Goal: Task Accomplishment & Management: Manage account settings

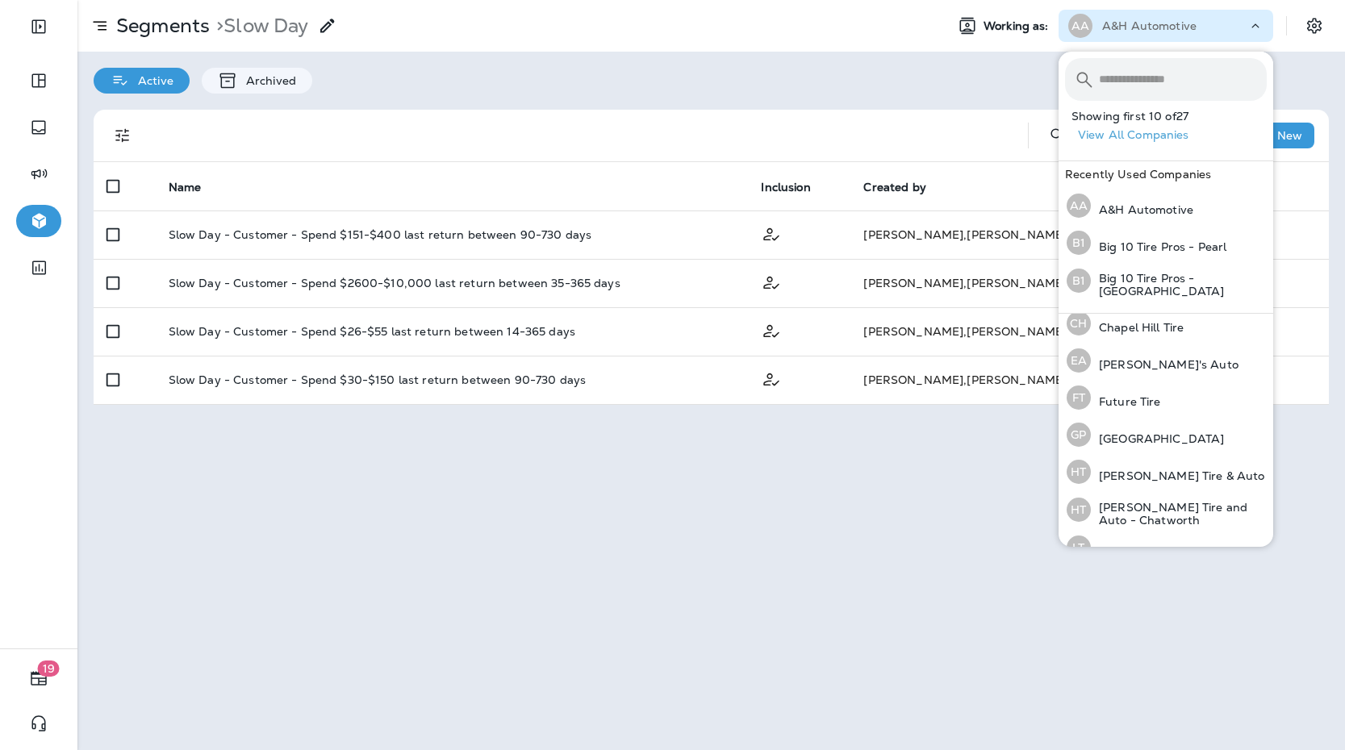
scroll to position [279, 0]
click at [1138, 433] on p "[GEOGRAPHIC_DATA]" at bounding box center [1157, 434] width 133 height 13
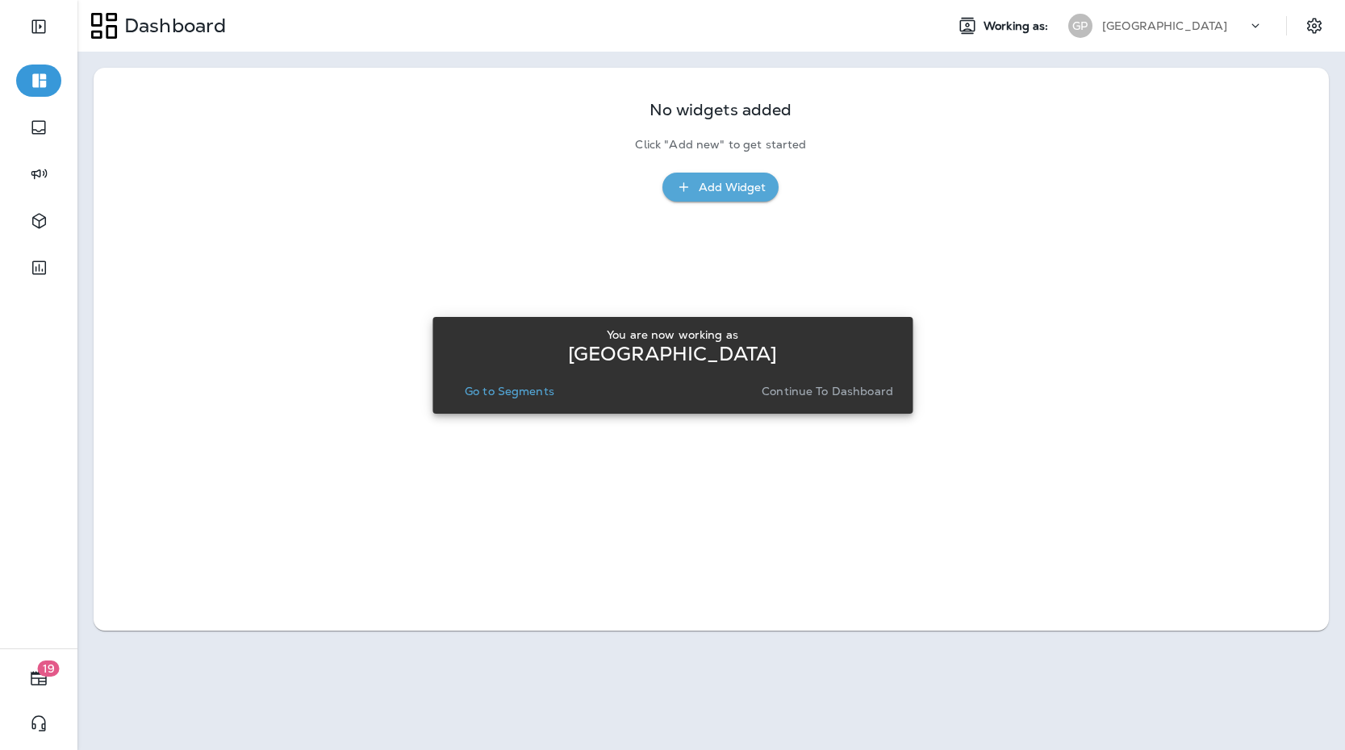
click at [483, 389] on p "Go to Segments" at bounding box center [510, 391] width 90 height 13
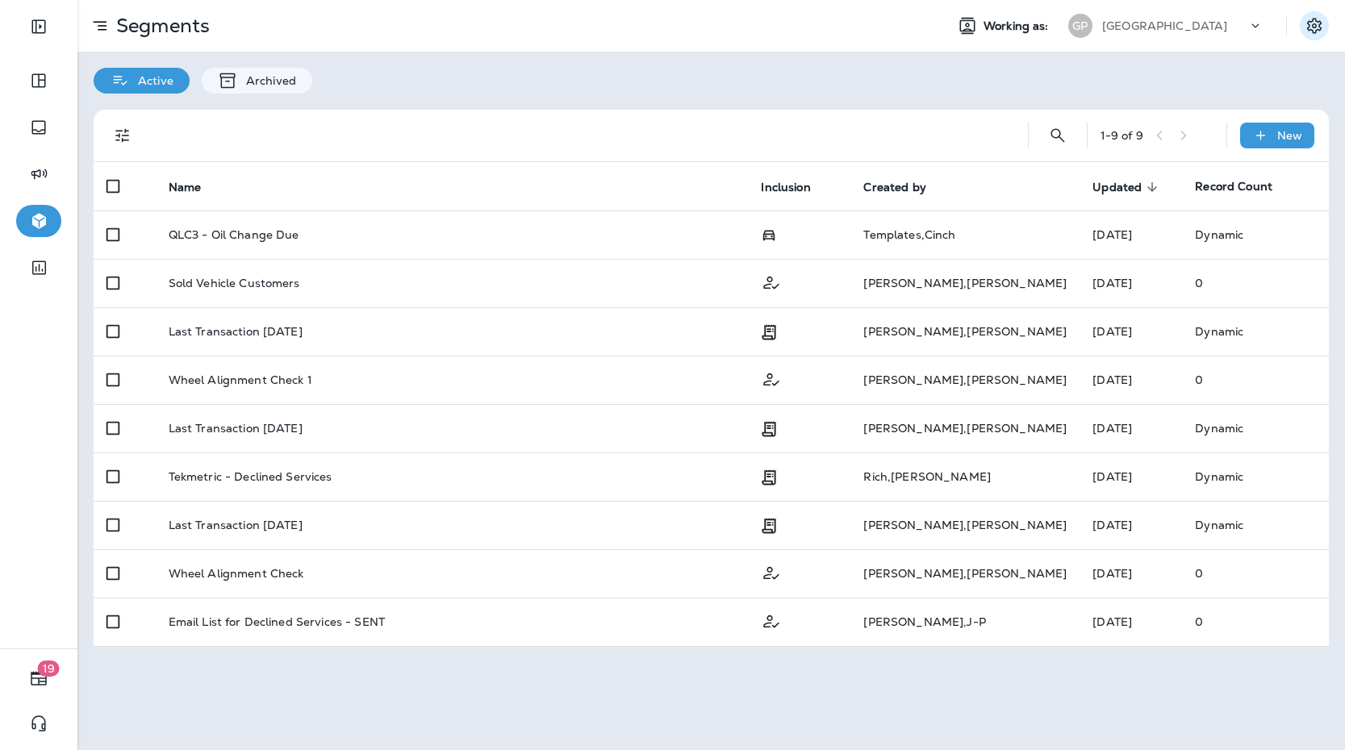
click at [1305, 35] on icon "Settings" at bounding box center [1314, 25] width 19 height 19
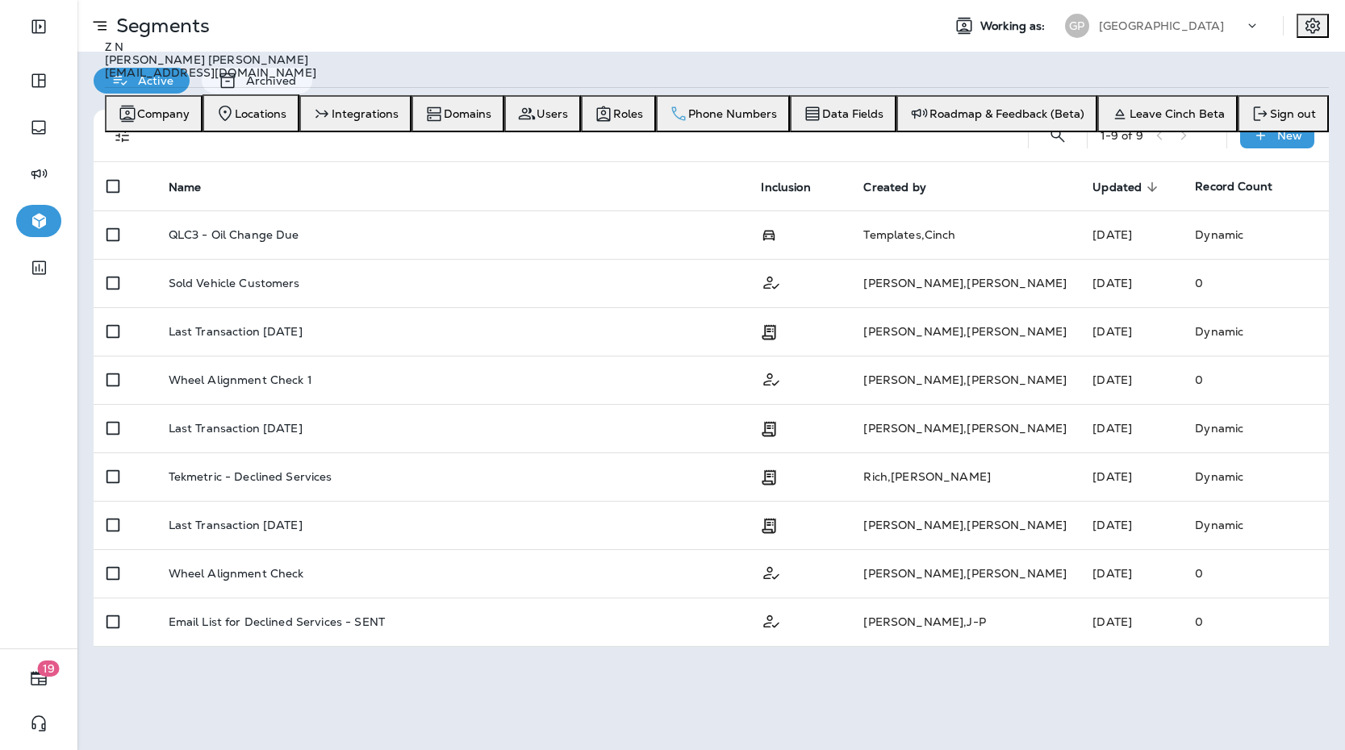
click at [783, 130] on div "Phone Numbers" at bounding box center [722, 114] width 121 height 32
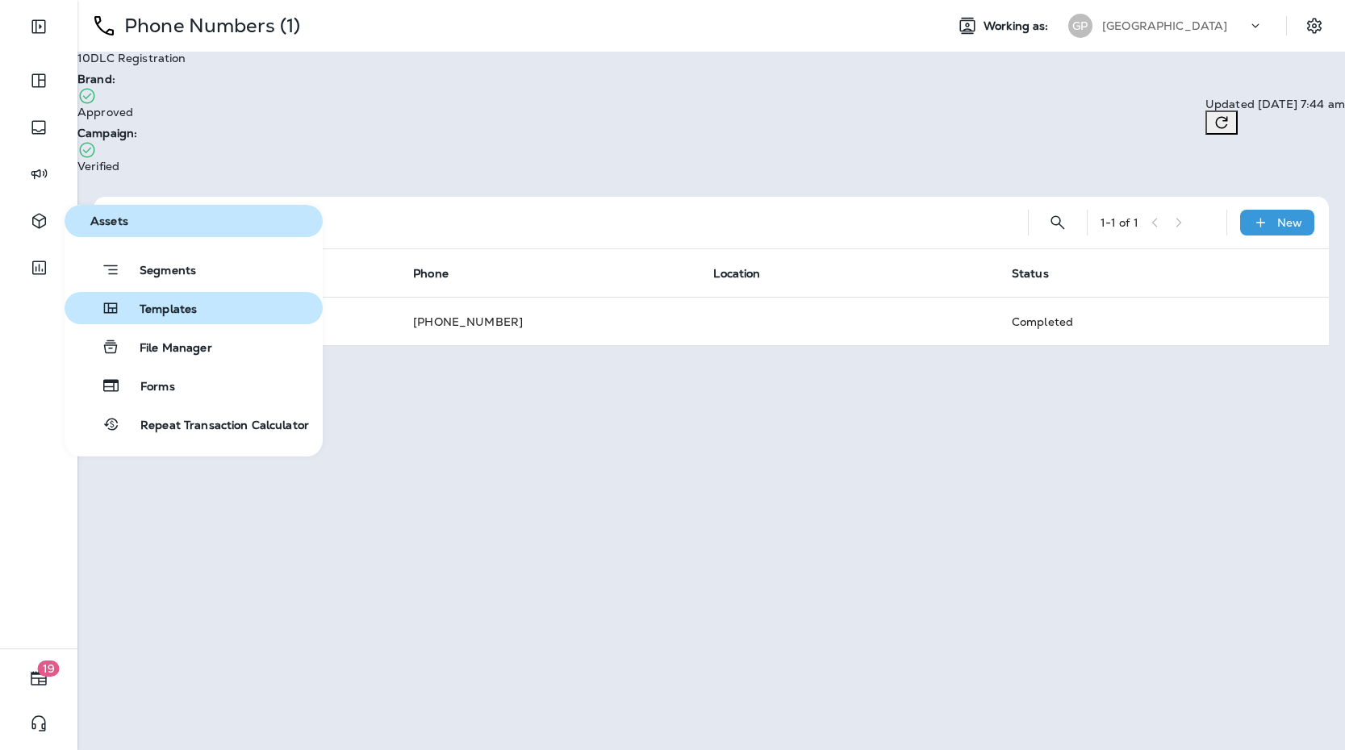
click at [162, 298] on button "Templates" at bounding box center [194, 308] width 258 height 32
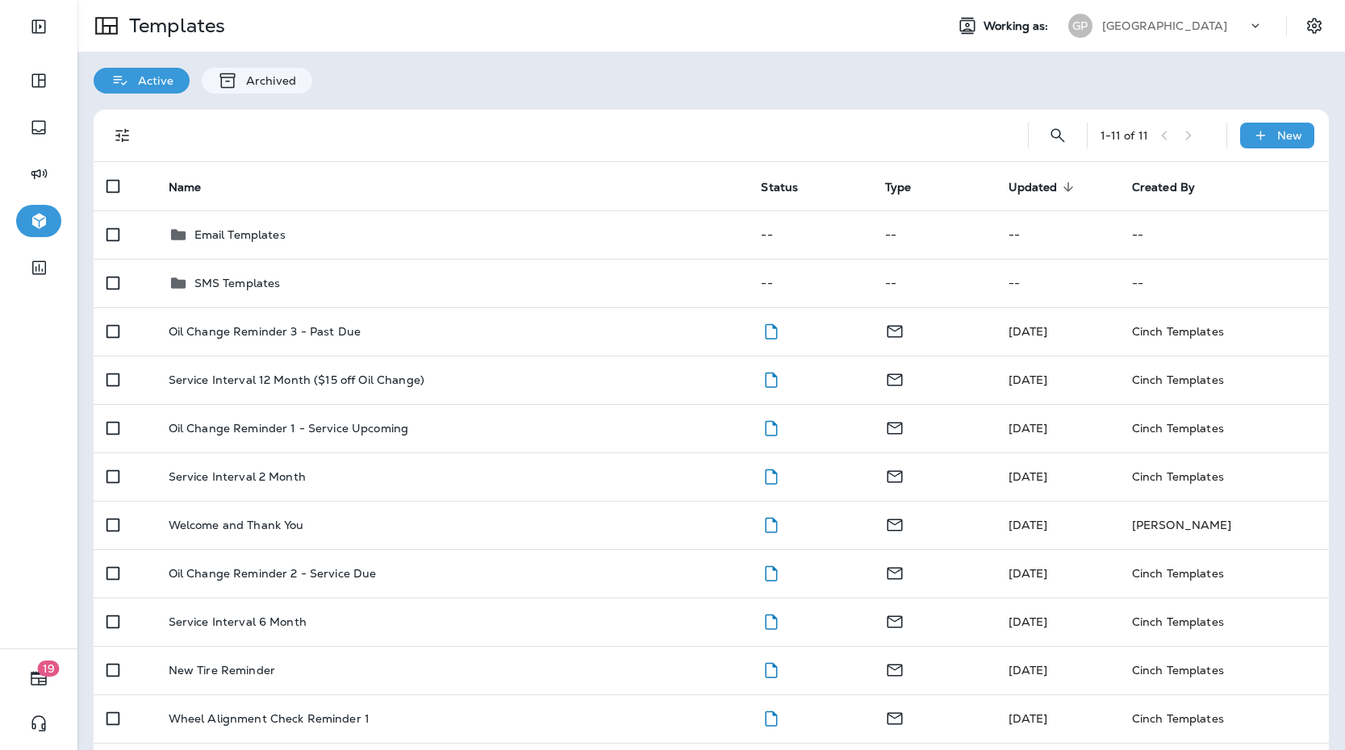
click at [353, 128] on div at bounding box center [577, 136] width 850 height 52
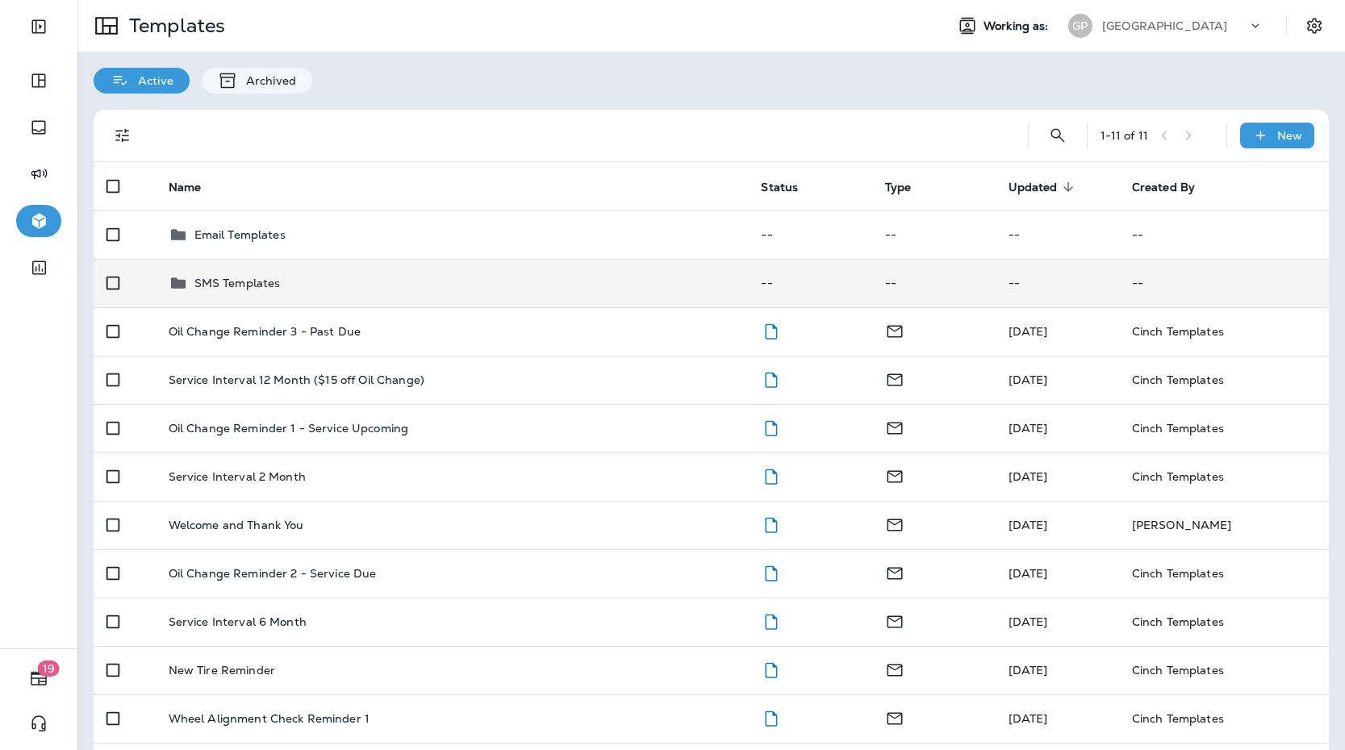
scroll to position [9, 0]
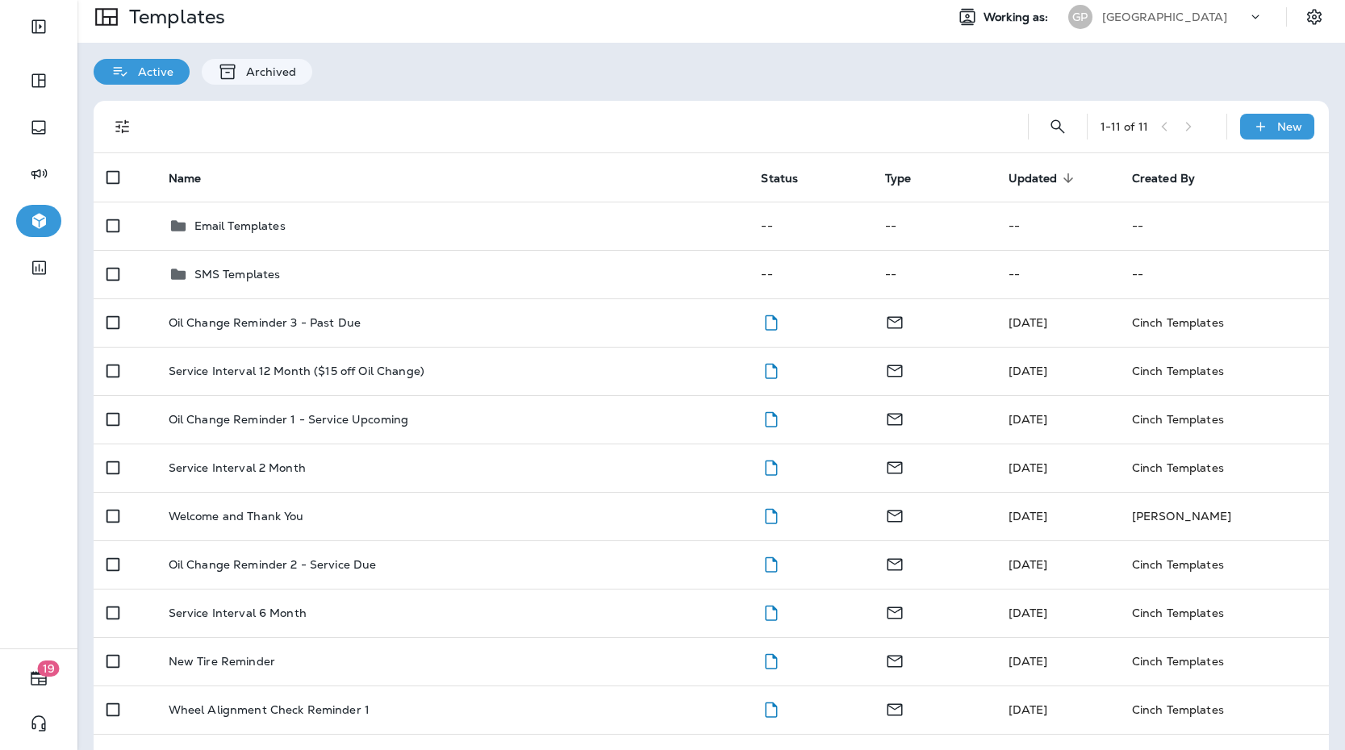
click at [1256, 24] on icon at bounding box center [1255, 17] width 16 height 16
click at [1245, 17] on div "[GEOGRAPHIC_DATA]" at bounding box center [1174, 17] width 145 height 24
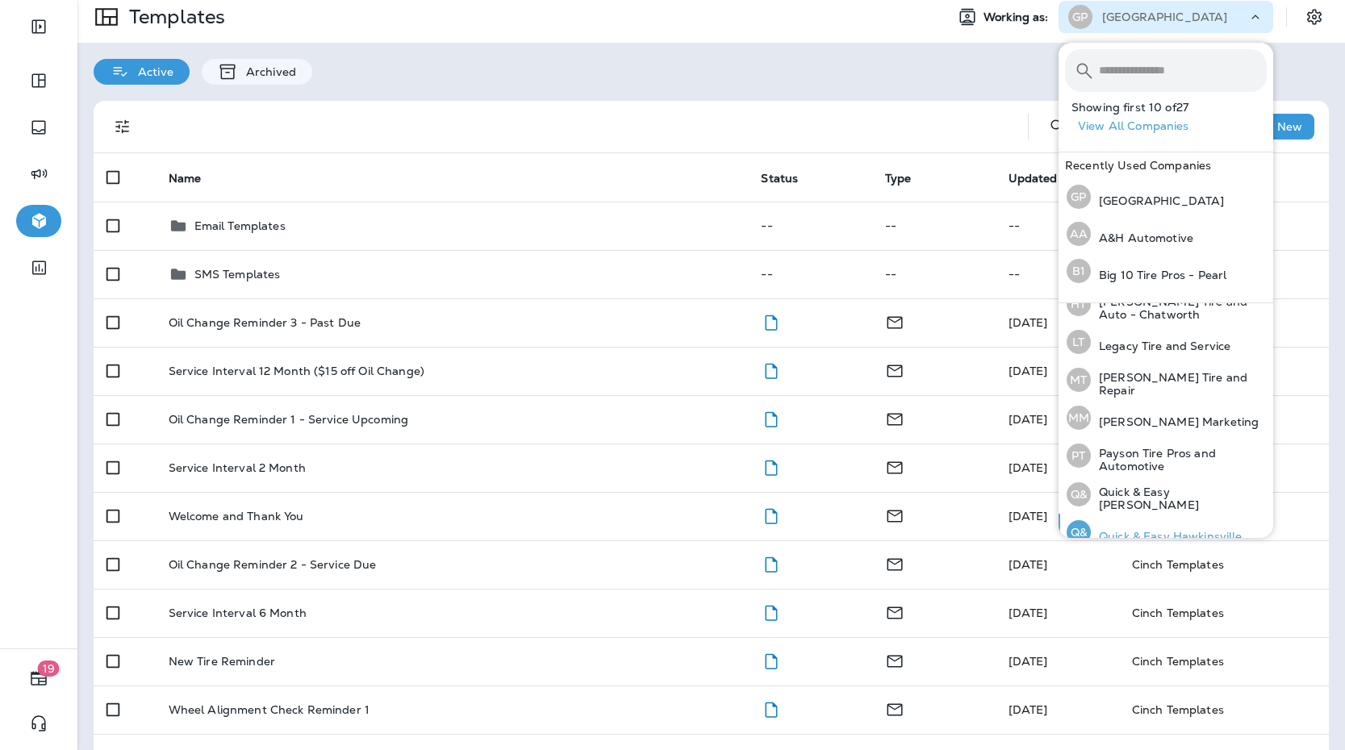
scroll to position [466, 0]
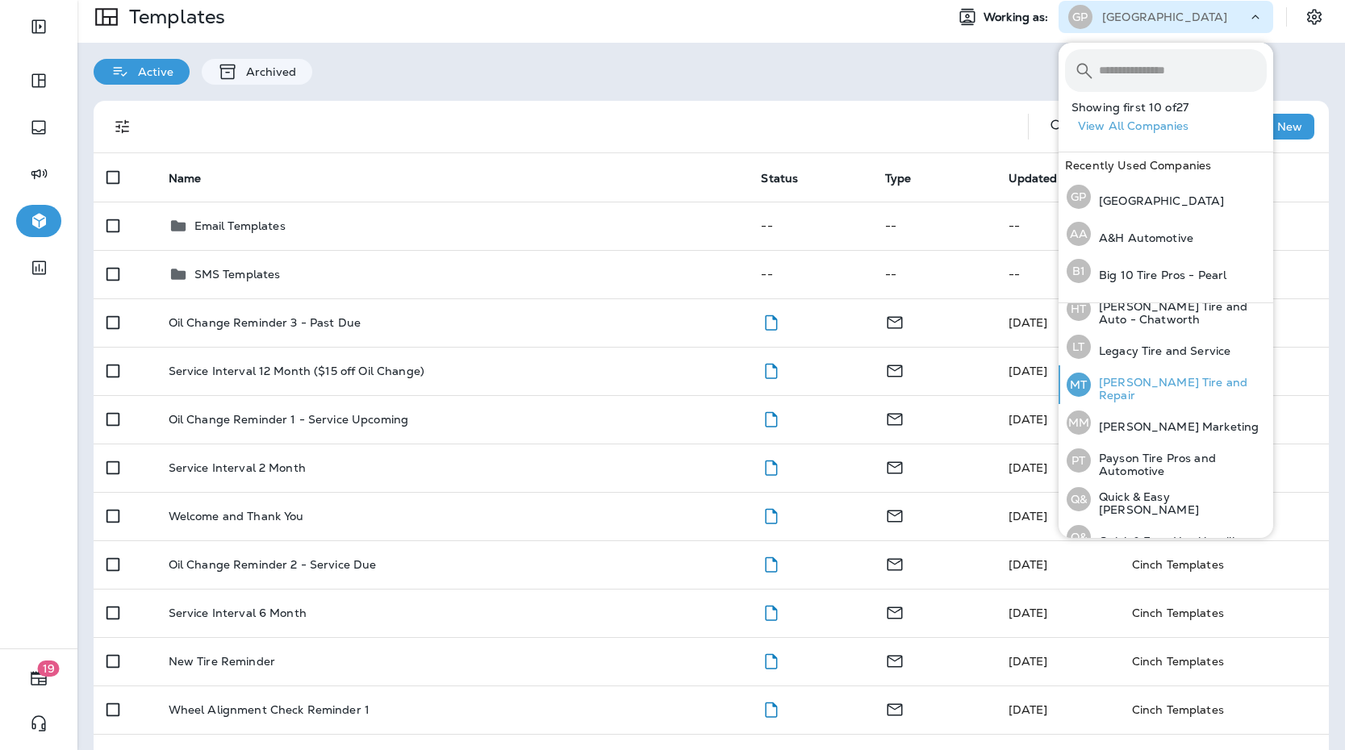
click at [1133, 391] on div "MT Mahone Tire and Repair" at bounding box center [1166, 385] width 213 height 39
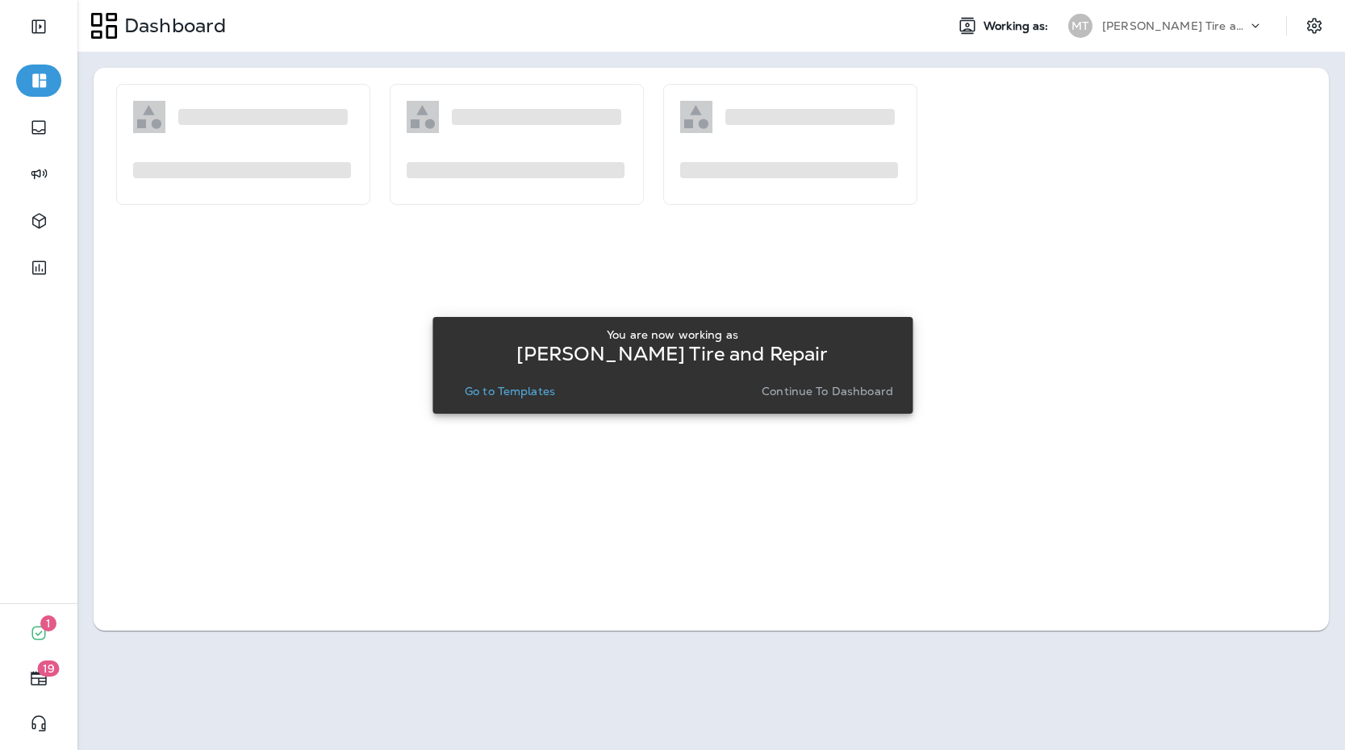
click at [476, 399] on button "Go to Templates" at bounding box center [509, 391] width 103 height 23
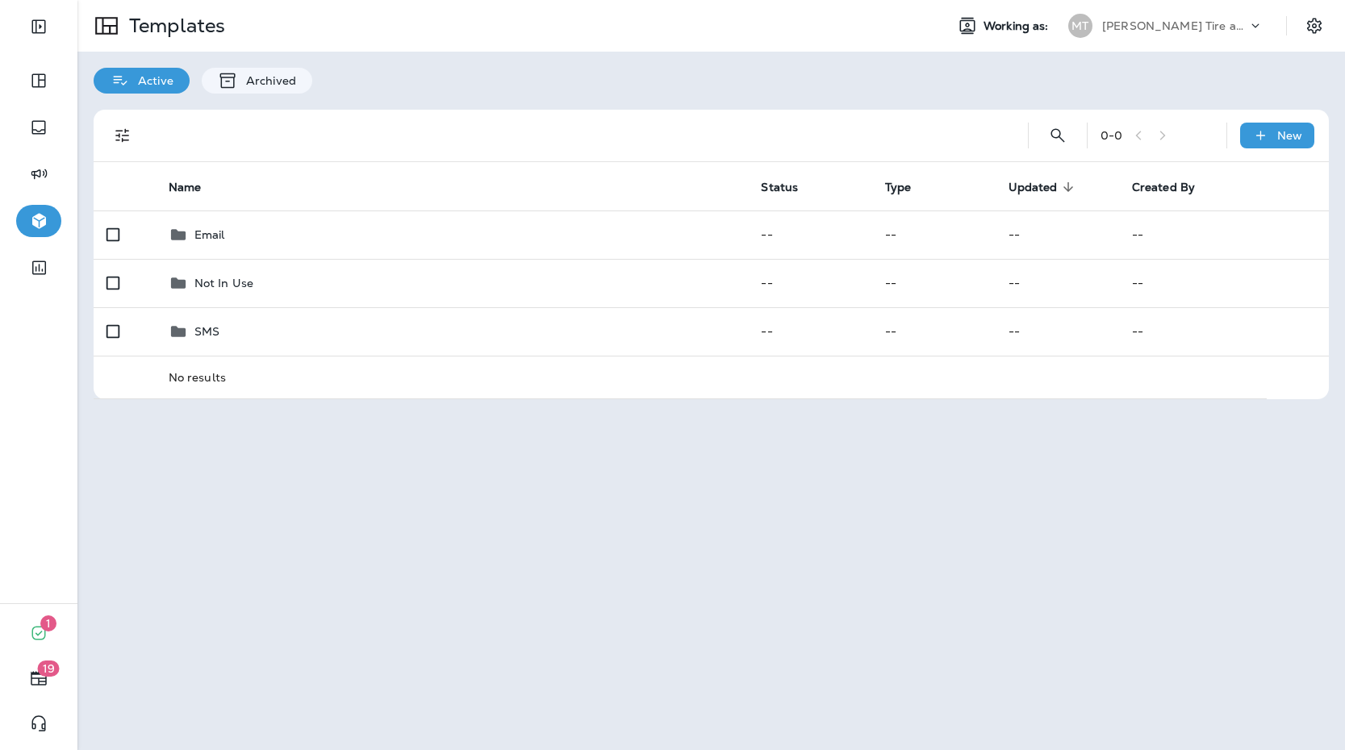
click at [337, 141] on div at bounding box center [577, 136] width 850 height 52
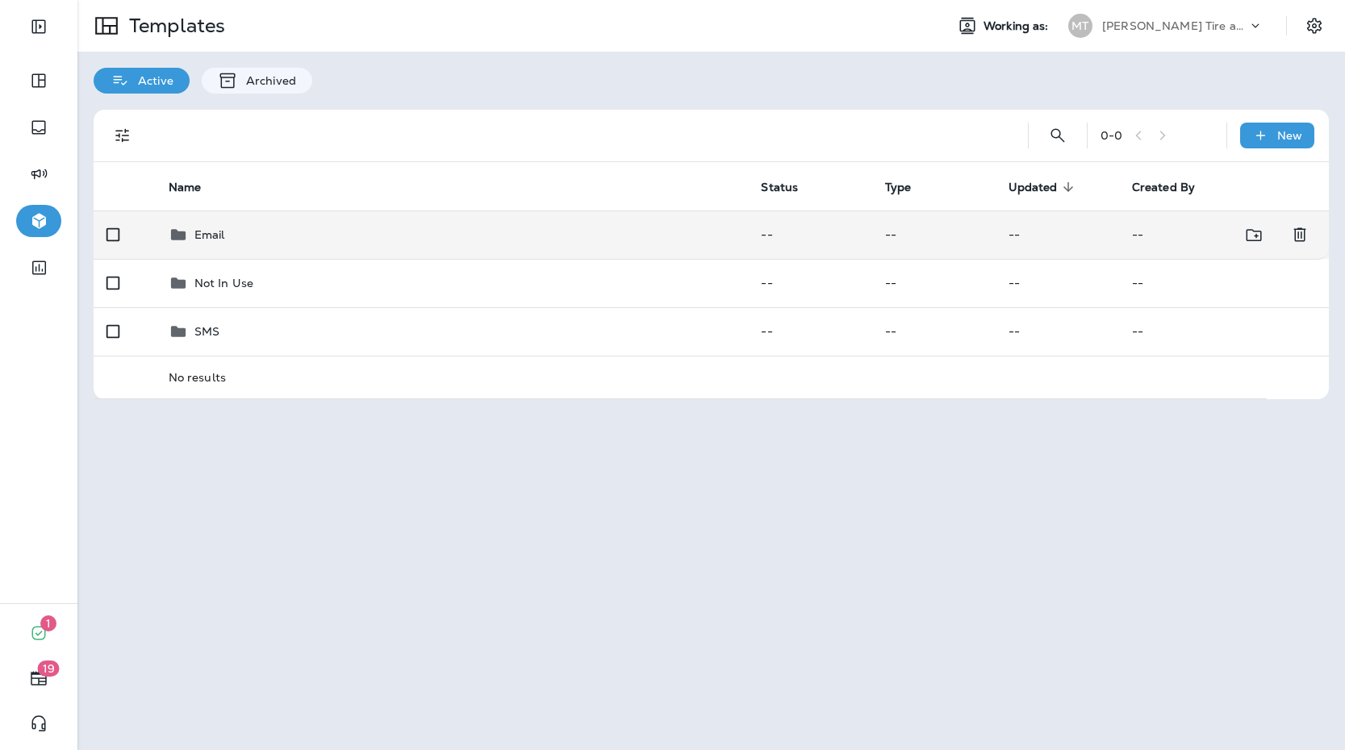
click at [299, 227] on div "Email" at bounding box center [452, 234] width 567 height 19
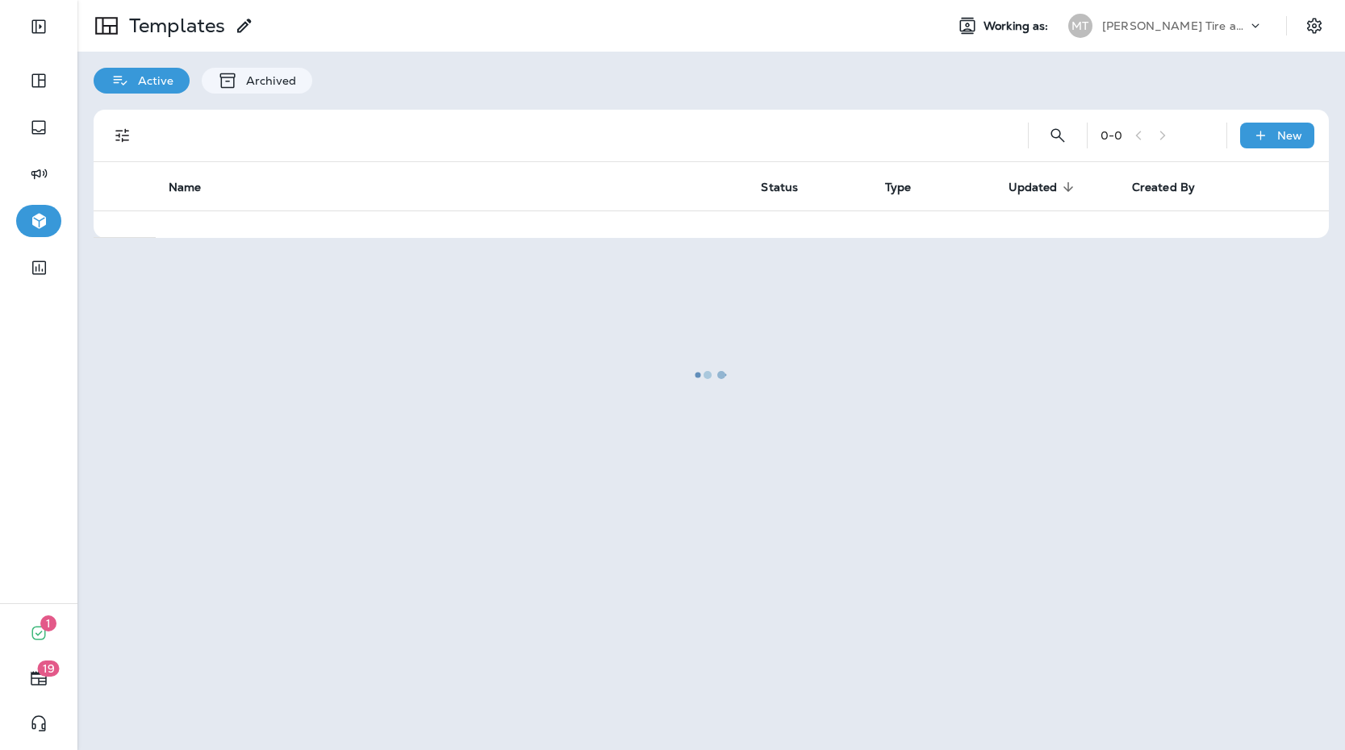
click at [299, 227] on div at bounding box center [711, 375] width 1264 height 747
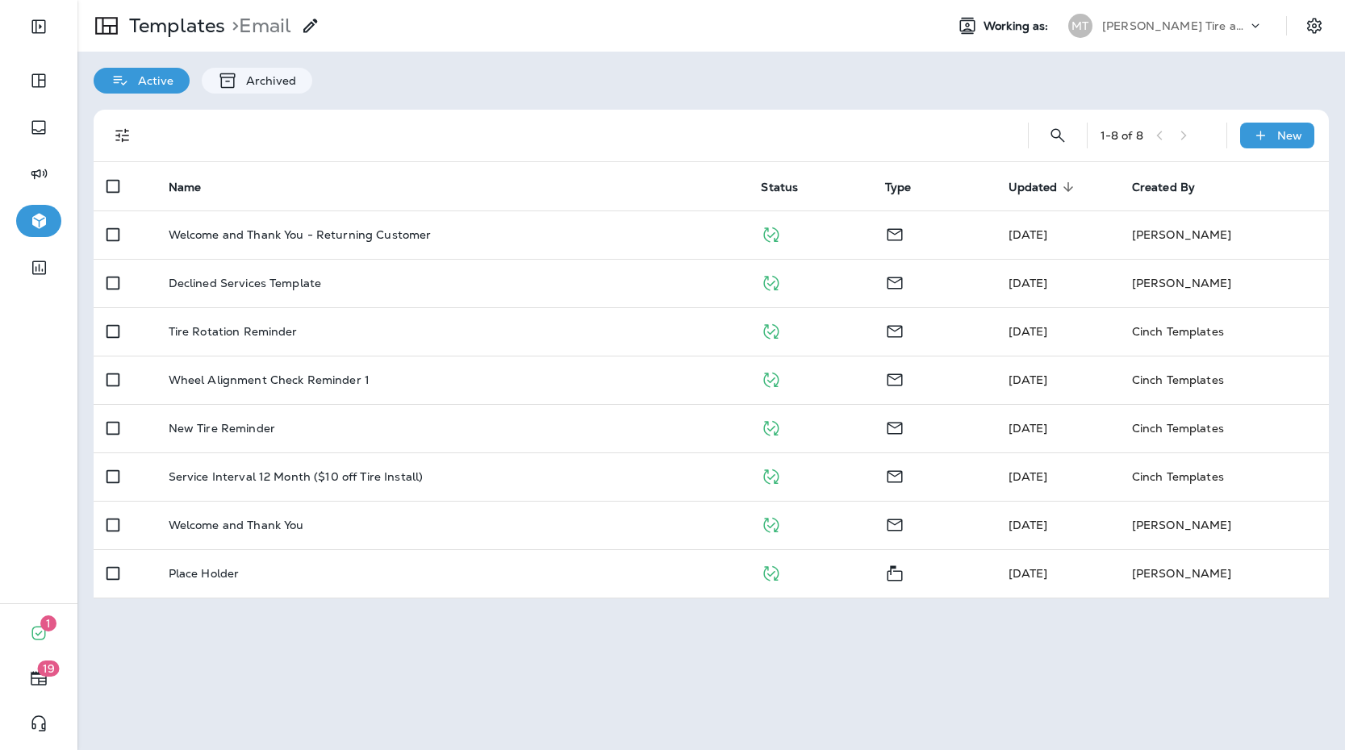
click at [418, 295] on td "Declined Services Template" at bounding box center [452, 283] width 593 height 48
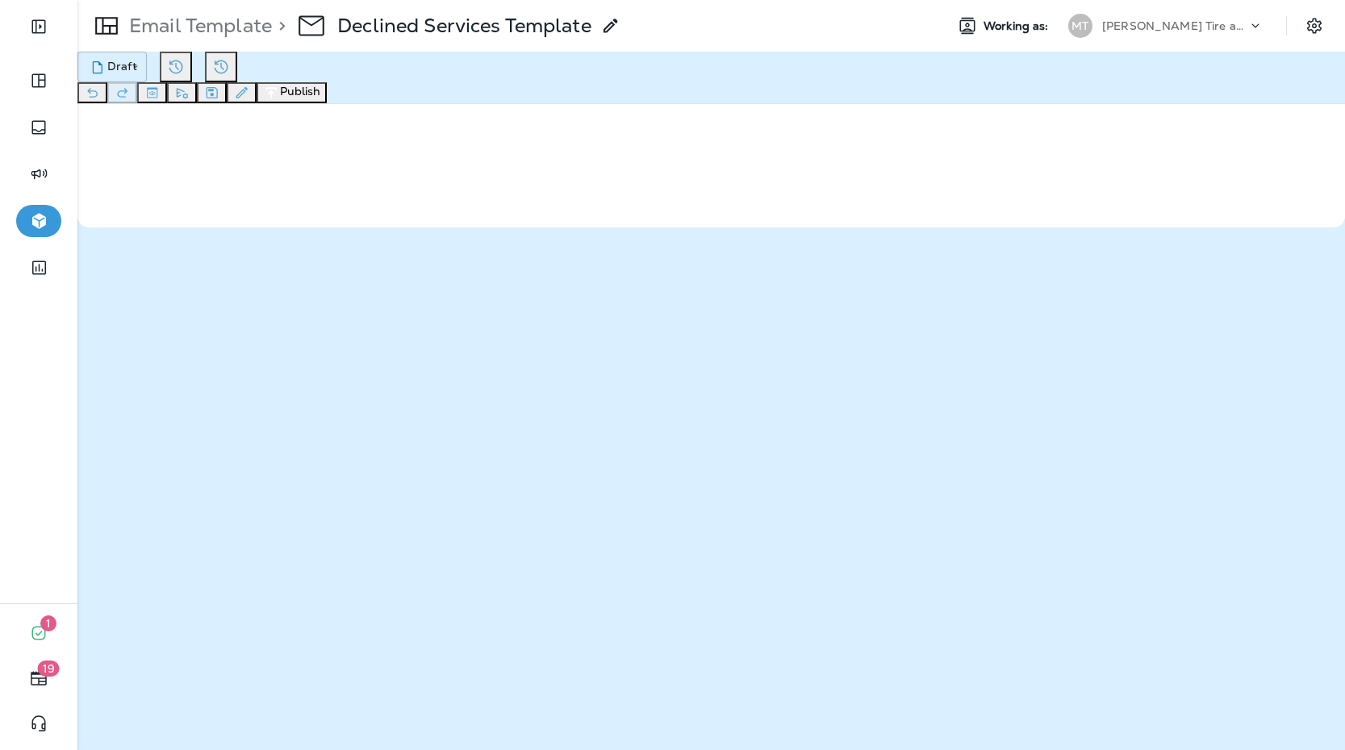
click at [173, 29] on p "Email Template" at bounding box center [197, 26] width 149 height 24
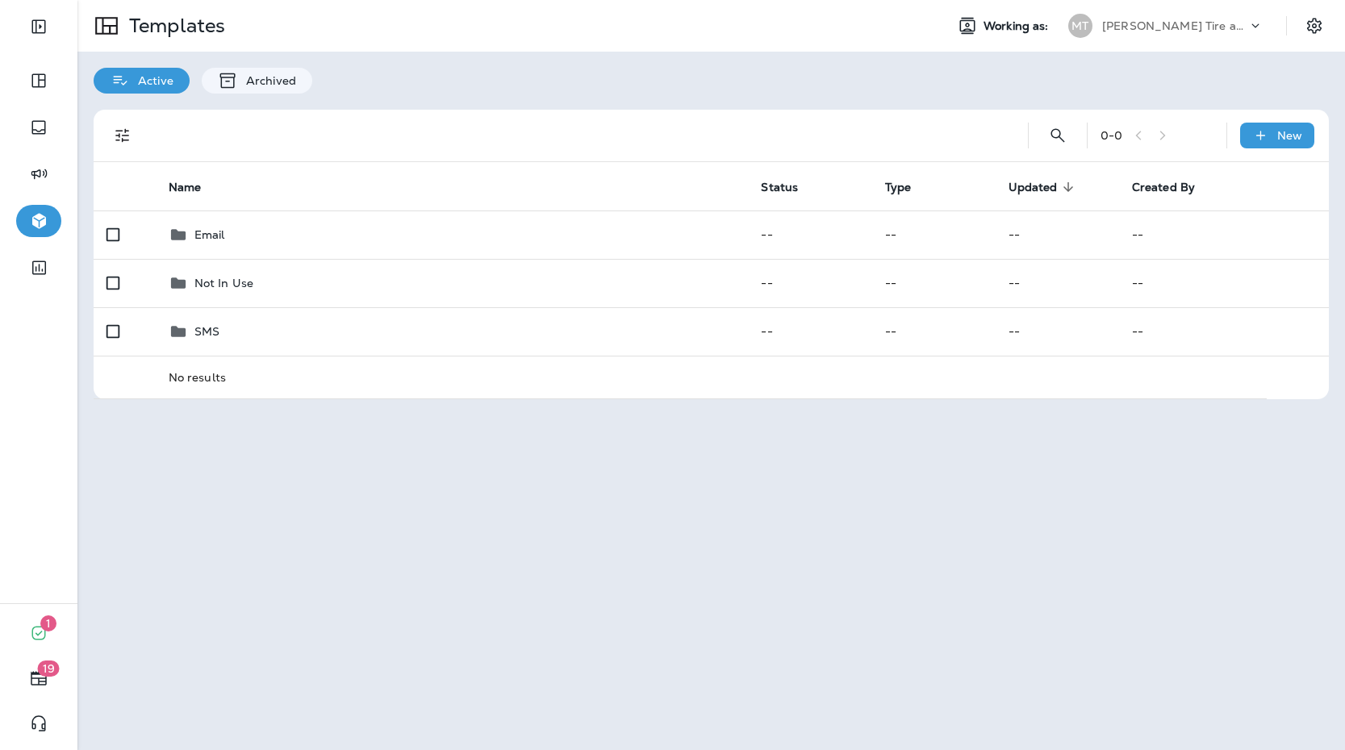
click at [1205, 33] on div "[PERSON_NAME] Tire and Repair" at bounding box center [1174, 26] width 145 height 24
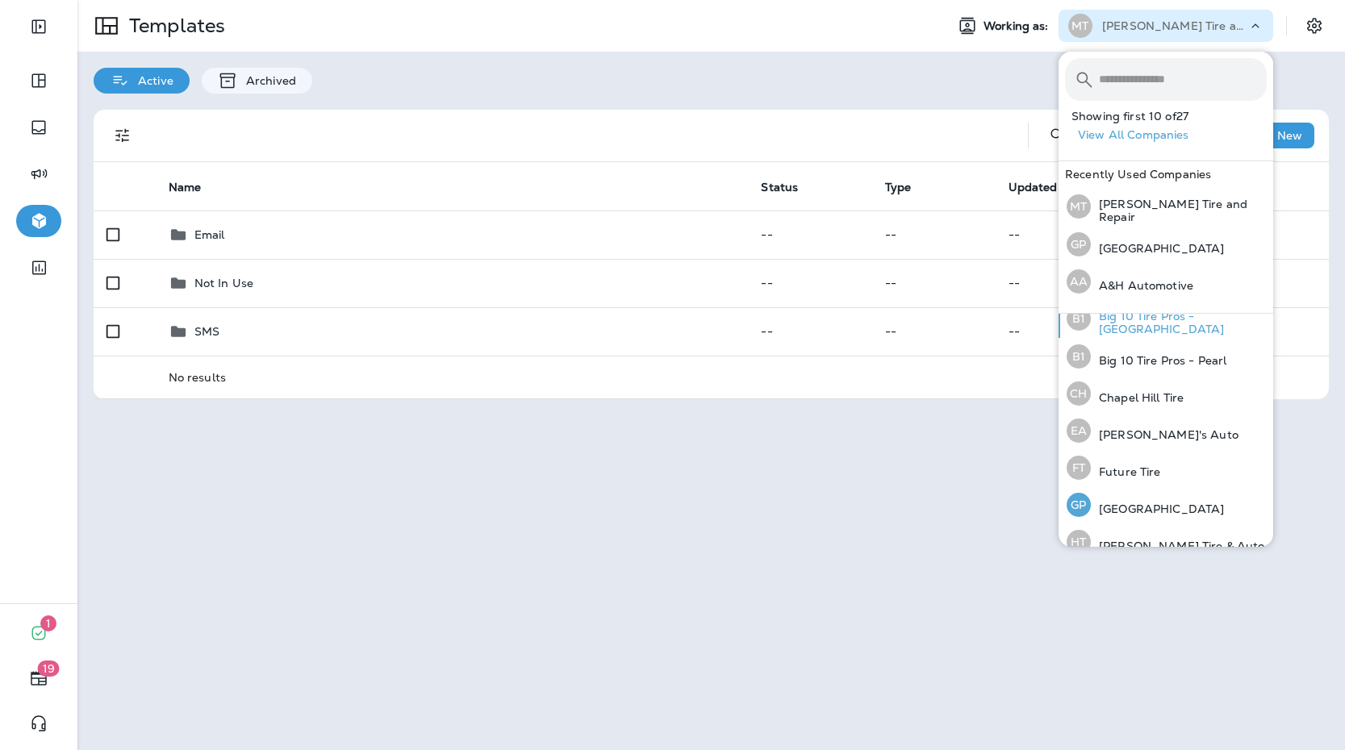
scroll to position [211, 0]
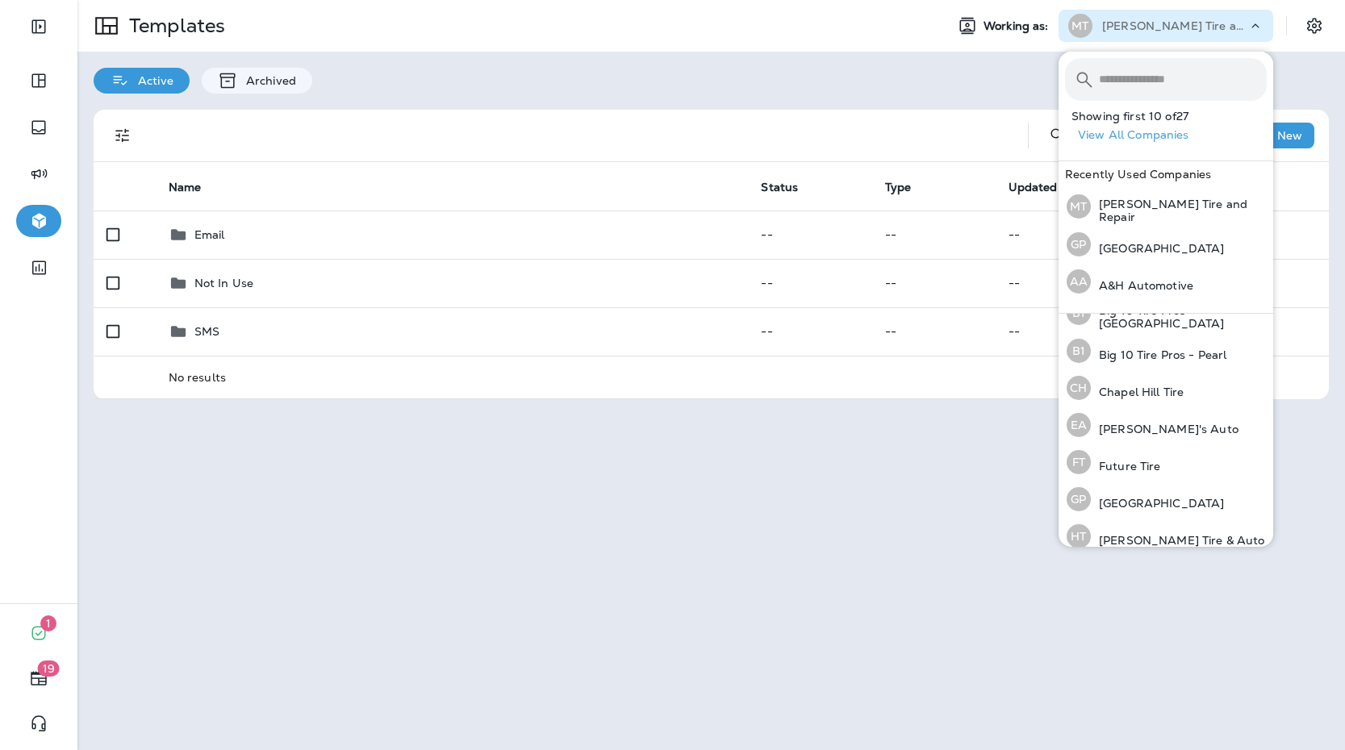
click at [959, 506] on div "Templates Working as: MT Mahone Tire and Repair Active Archived 0 - 0 New Name …" at bounding box center [711, 375] width 1268 height 750
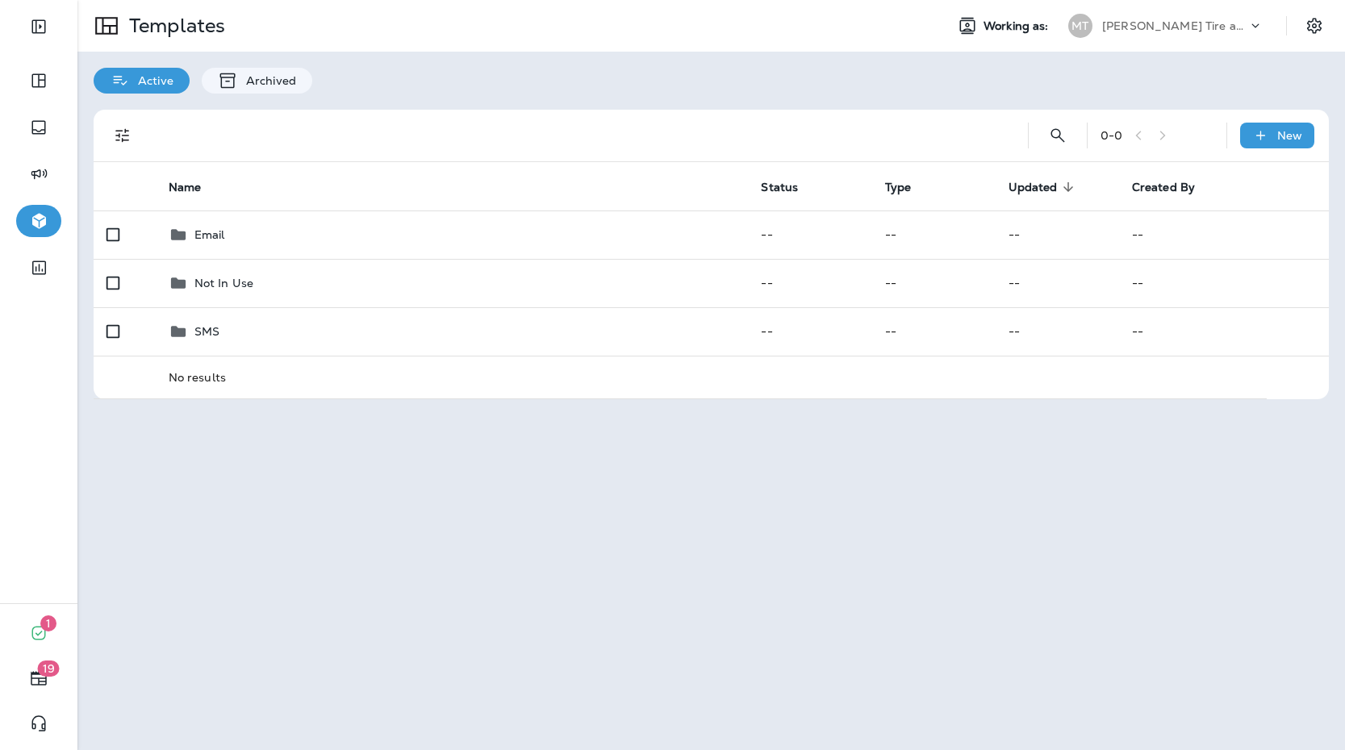
click at [1251, 31] on icon at bounding box center [1255, 26] width 16 height 16
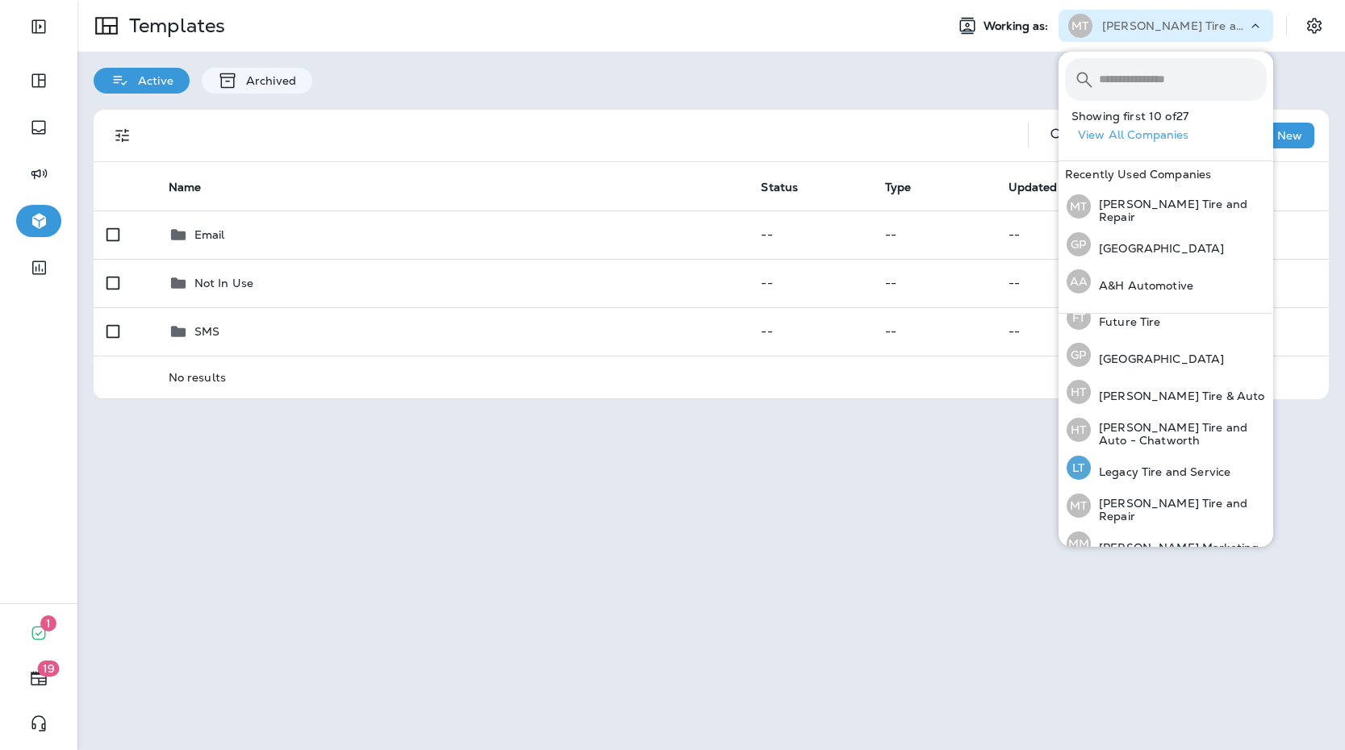
scroll to position [360, 0]
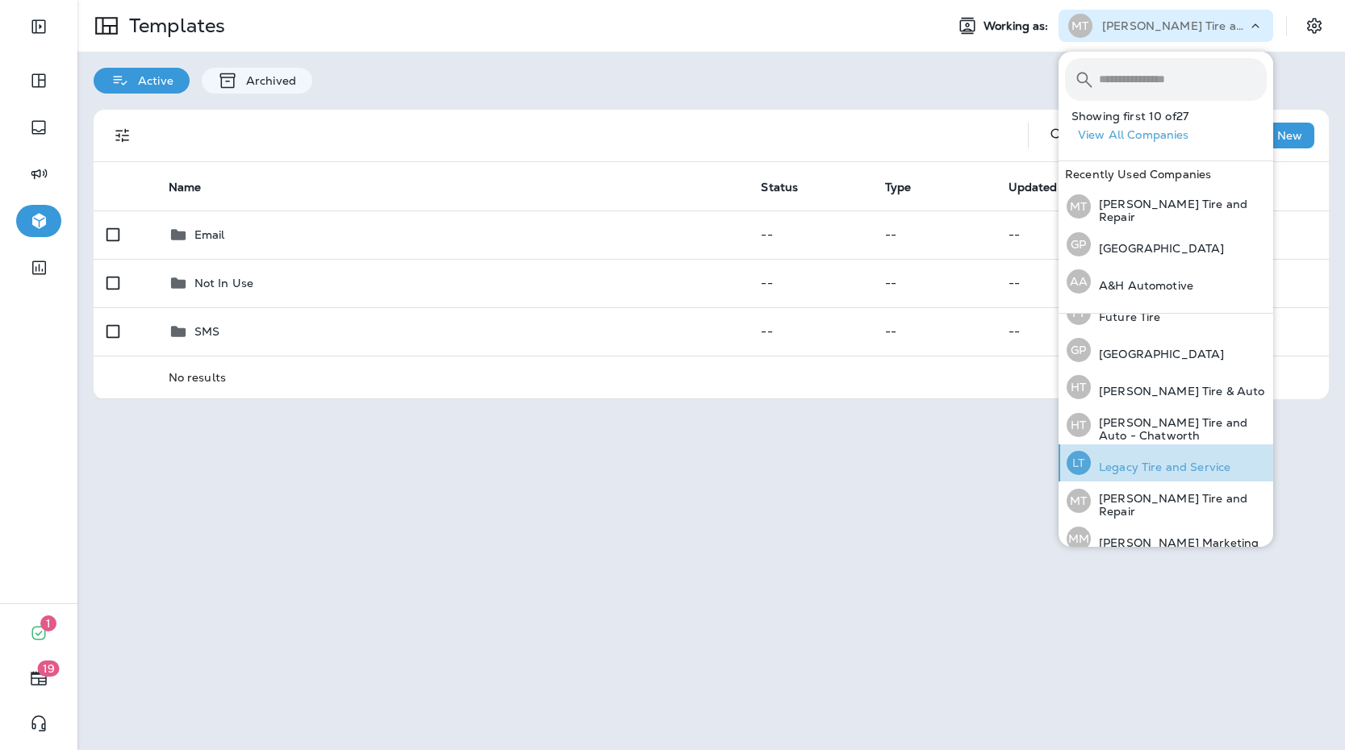
click at [1144, 467] on p "Legacy Tire and Service" at bounding box center [1161, 467] width 140 height 13
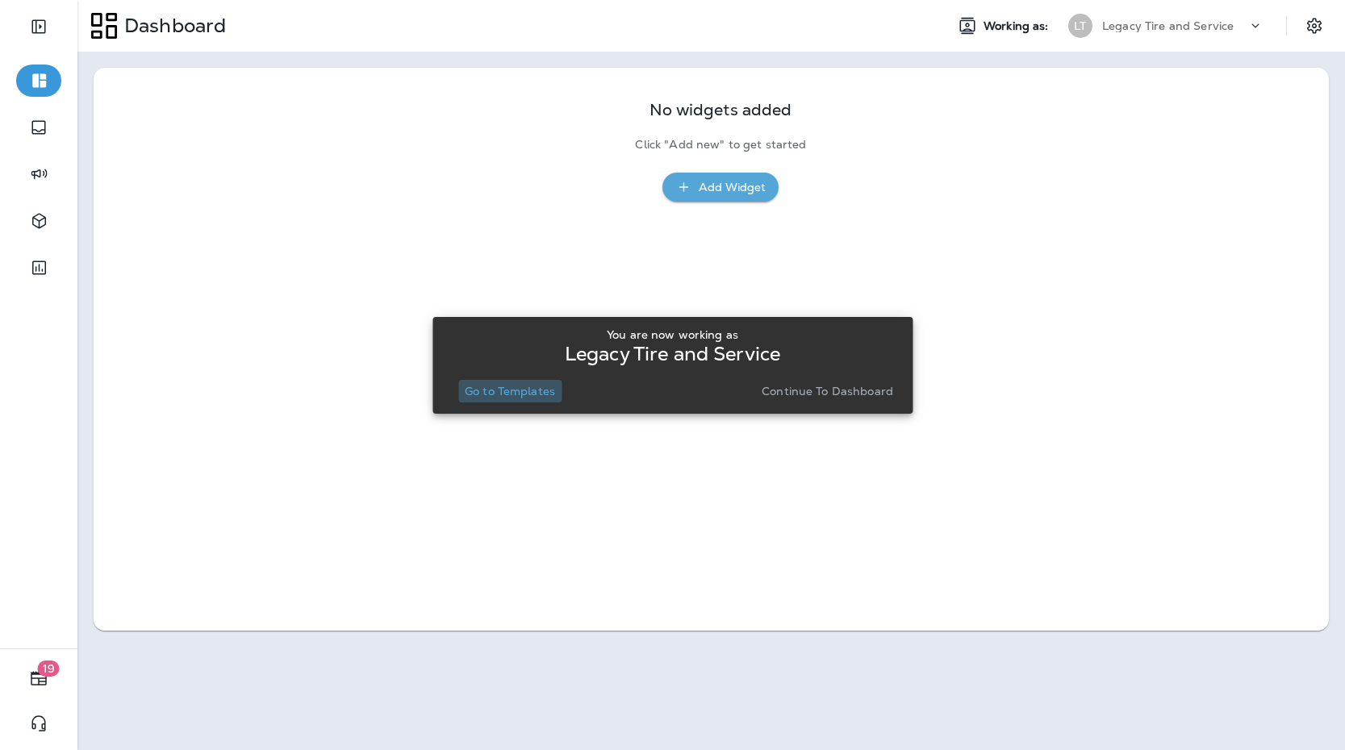
click at [545, 391] on p "Go to Templates" at bounding box center [510, 391] width 90 height 13
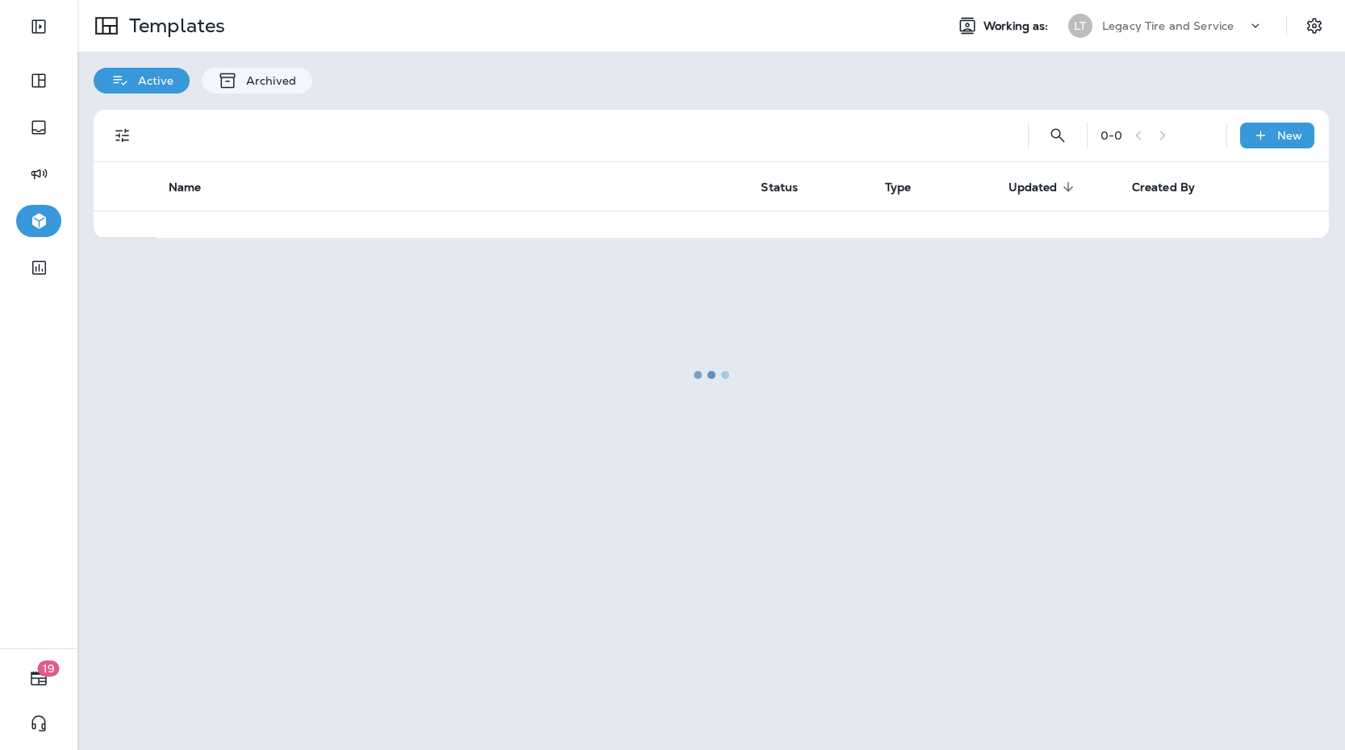
click at [1216, 22] on div at bounding box center [711, 375] width 1264 height 747
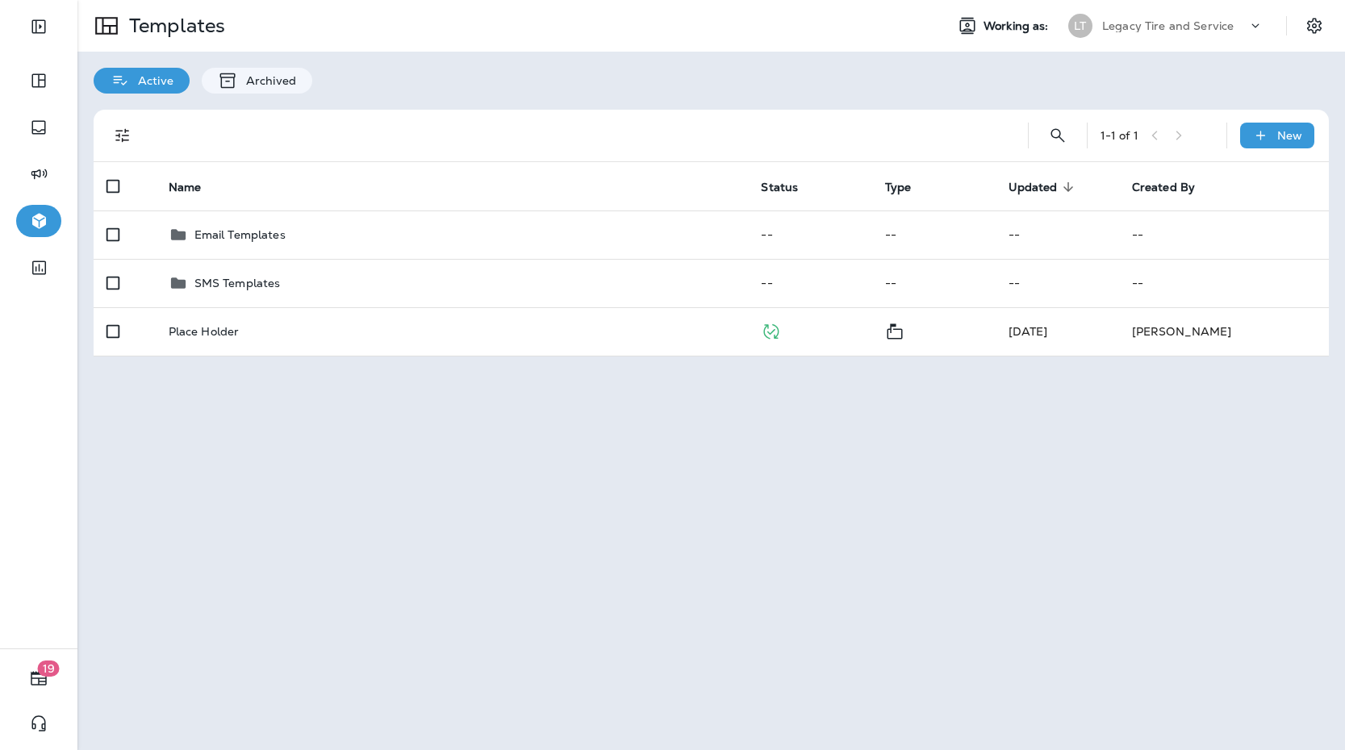
click at [1217, 22] on p "Legacy Tire and Service" at bounding box center [1168, 25] width 132 height 13
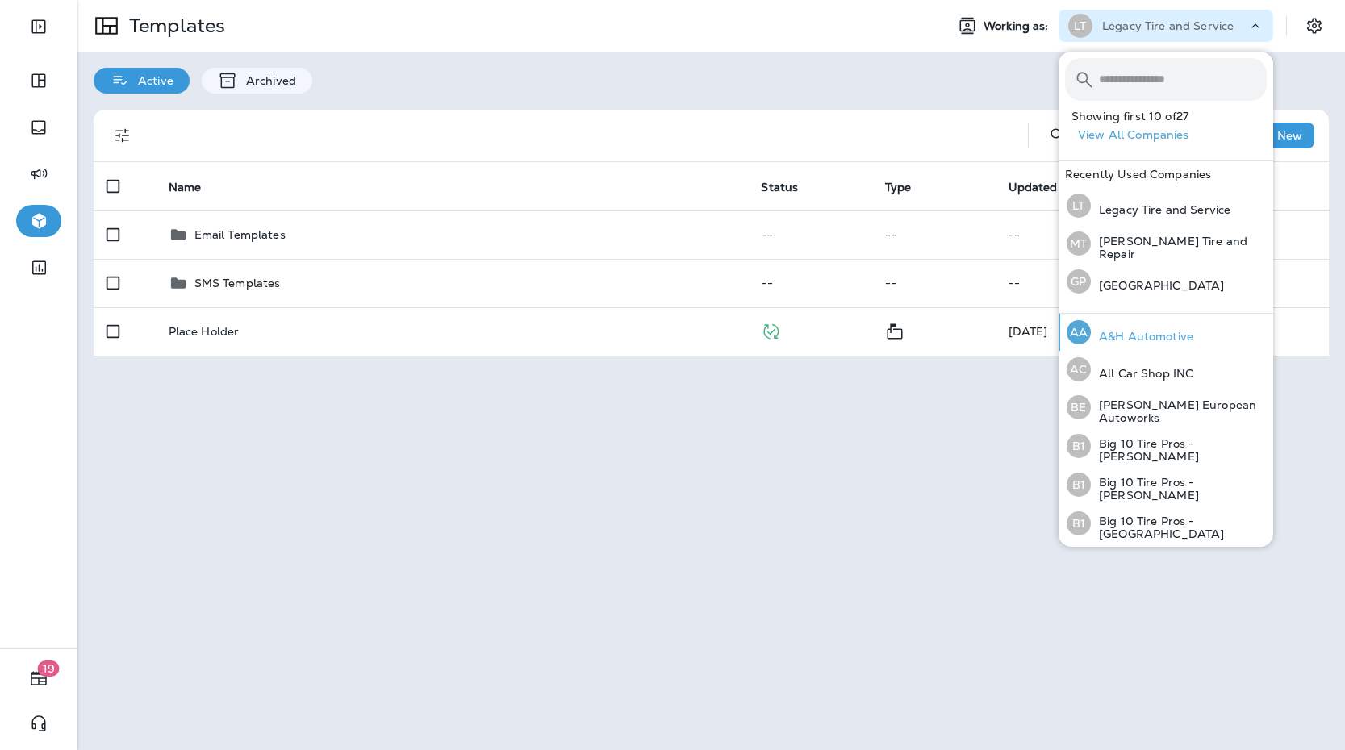
click at [1134, 330] on p "A&H Automotive" at bounding box center [1142, 336] width 102 height 13
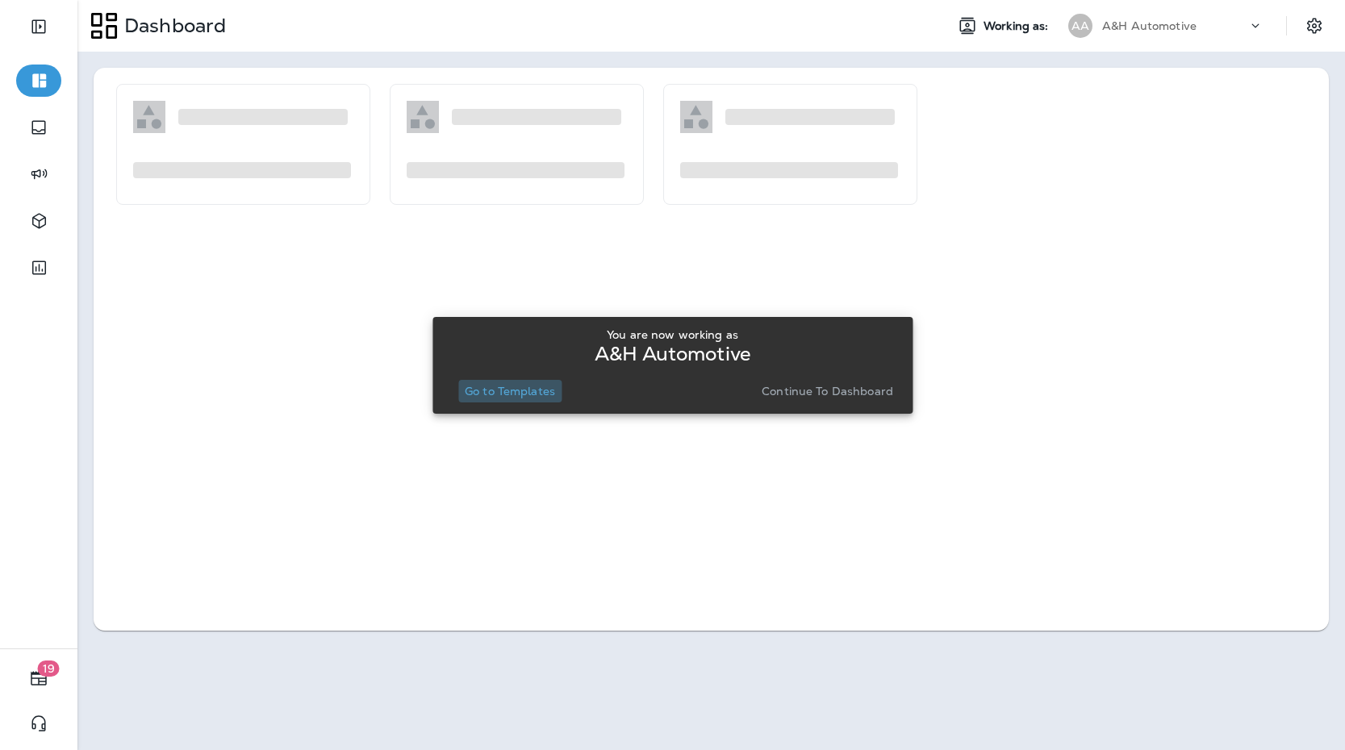
click at [513, 381] on button "Go to Templates" at bounding box center [509, 391] width 103 height 23
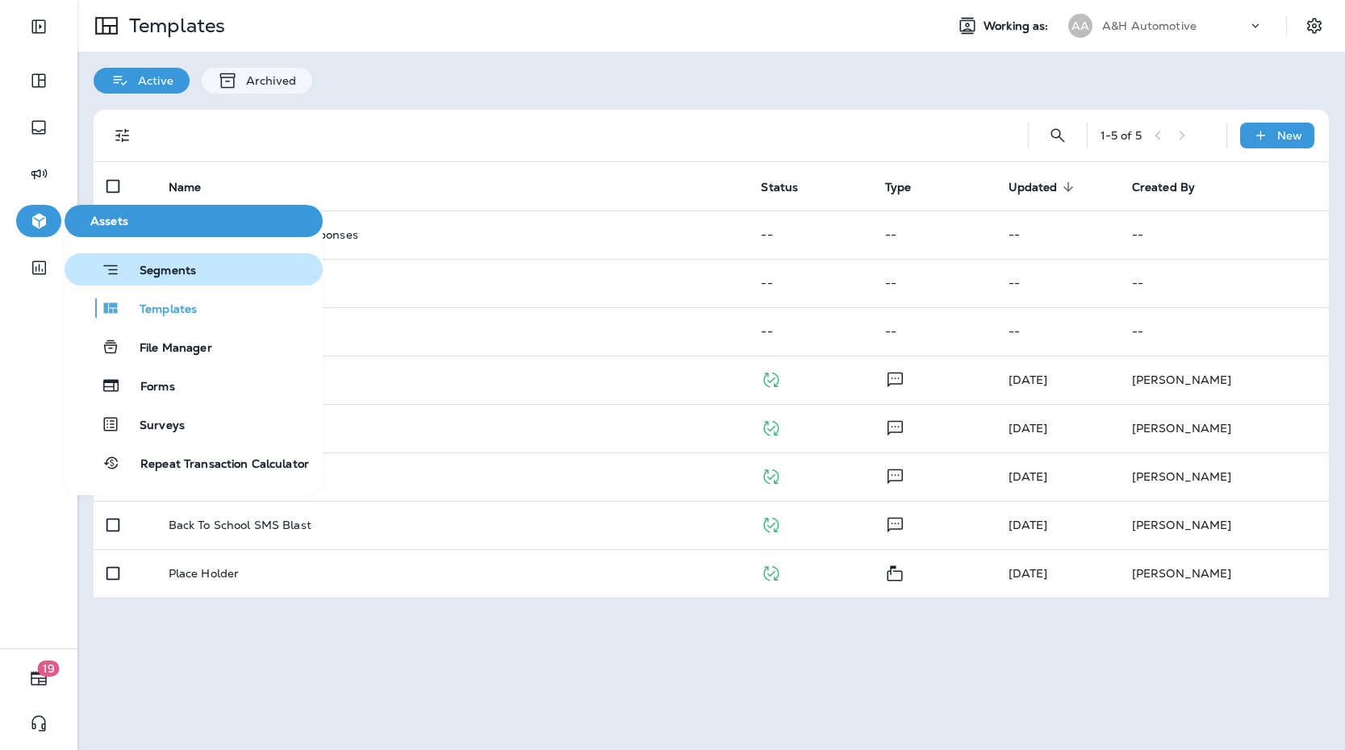
click at [157, 269] on span "Segments" at bounding box center [158, 272] width 76 height 16
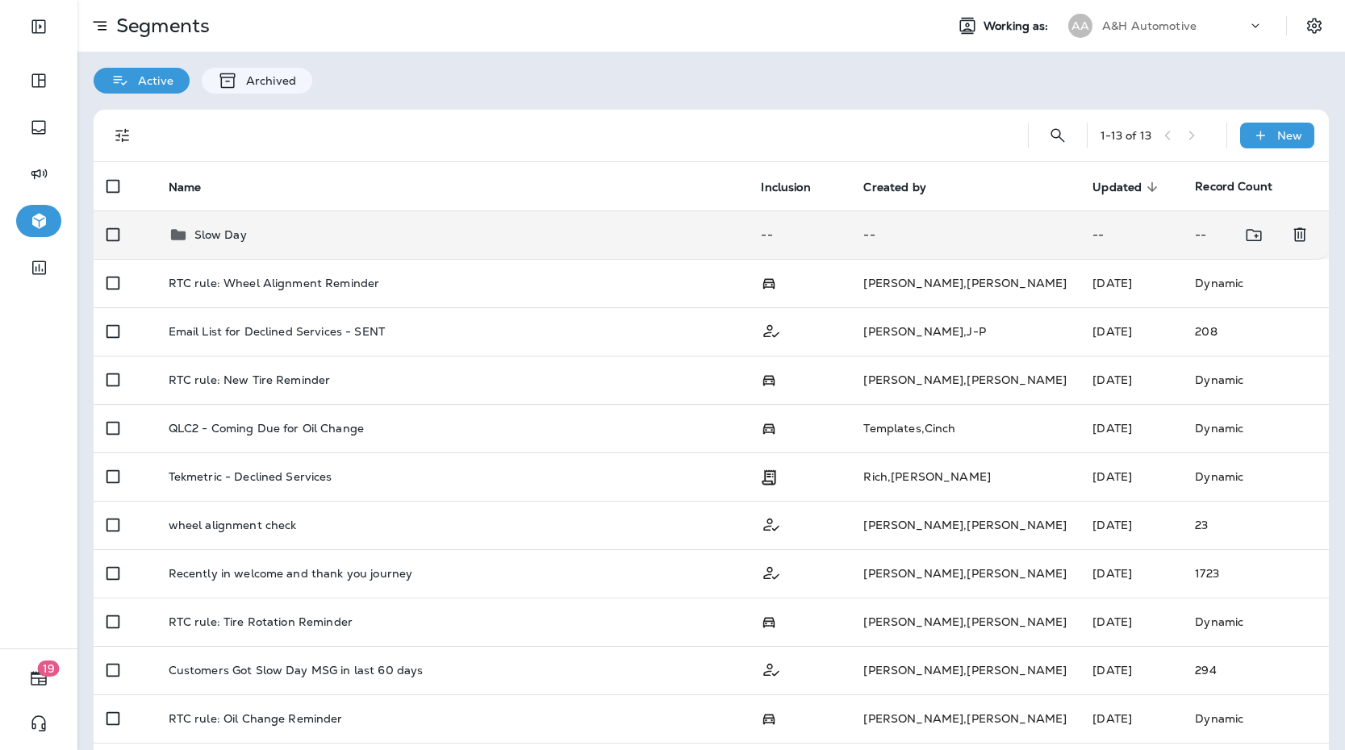
click at [324, 249] on td "Slow Day" at bounding box center [452, 235] width 593 height 48
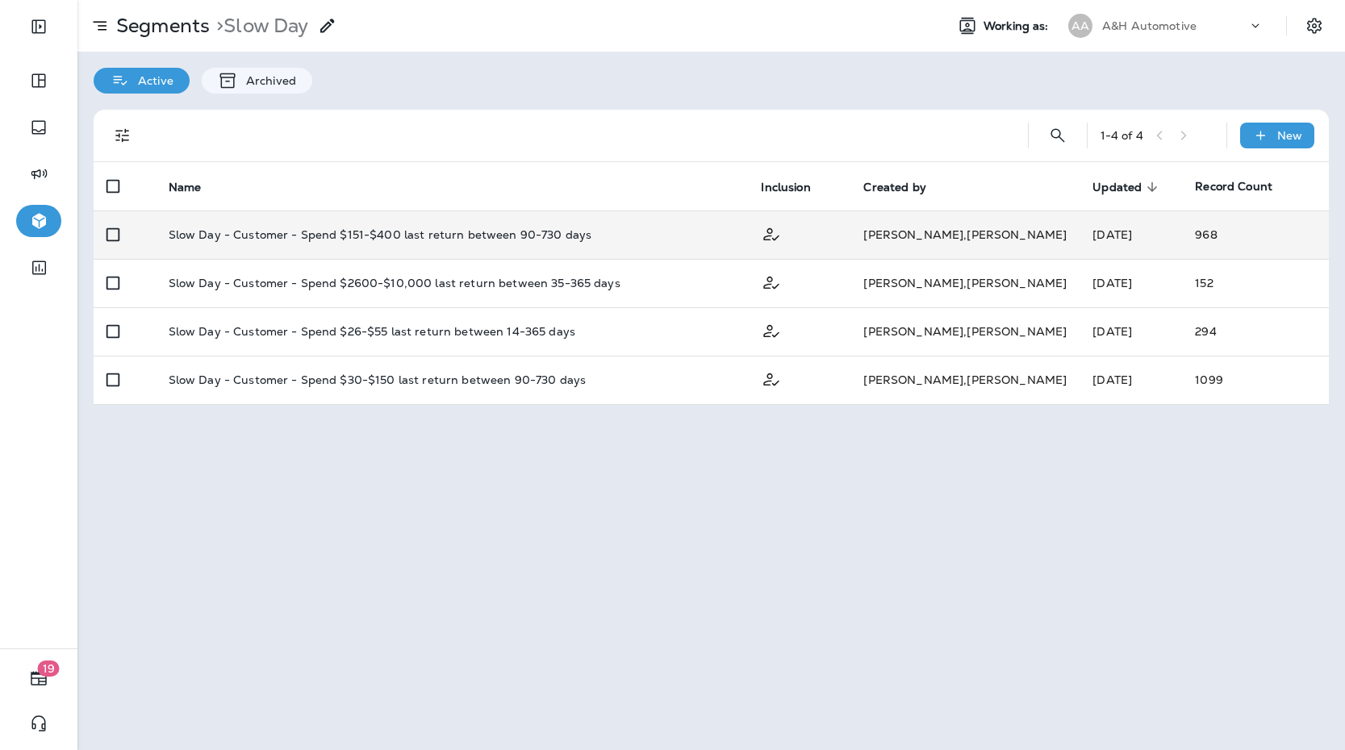
click at [324, 249] on td "Slow Day - Customer - Spend $151-$400 last return between 90-730 days" at bounding box center [452, 235] width 593 height 48
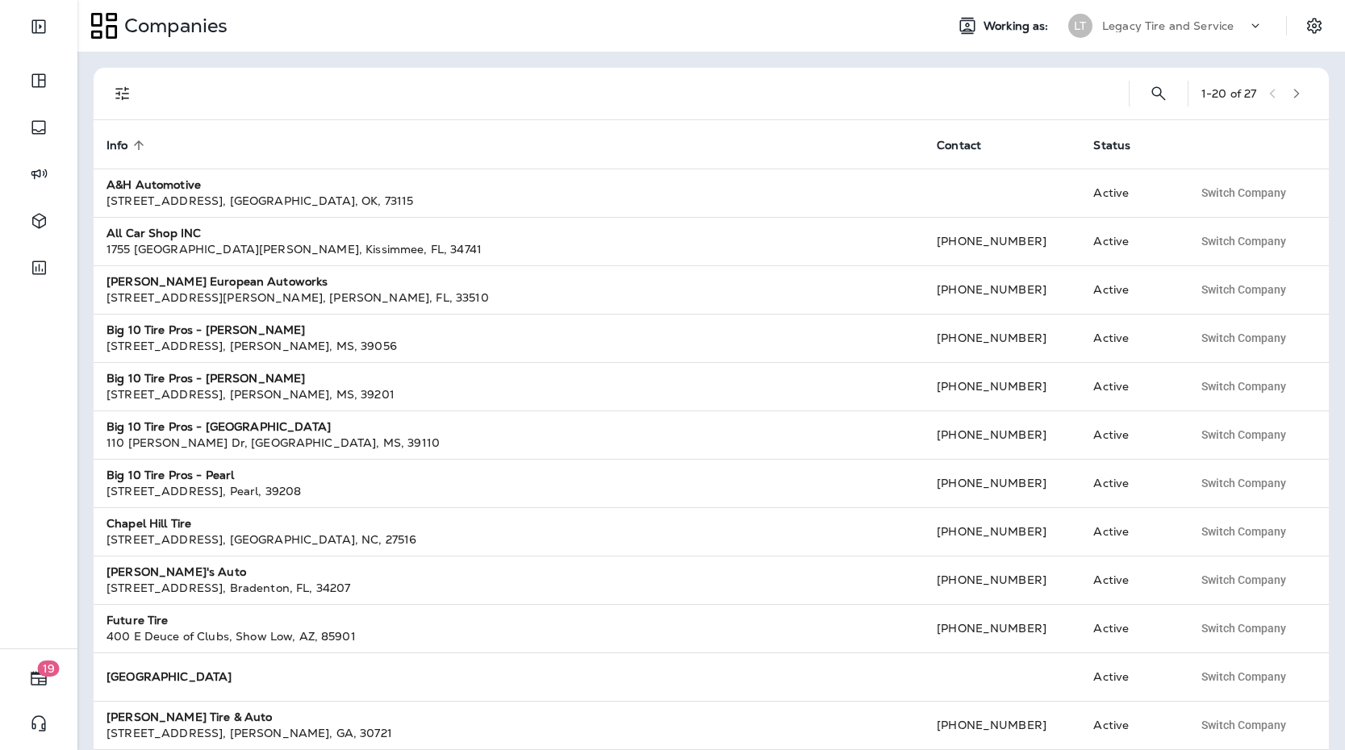
click at [1185, 29] on p "Legacy Tire and Service" at bounding box center [1168, 25] width 132 height 13
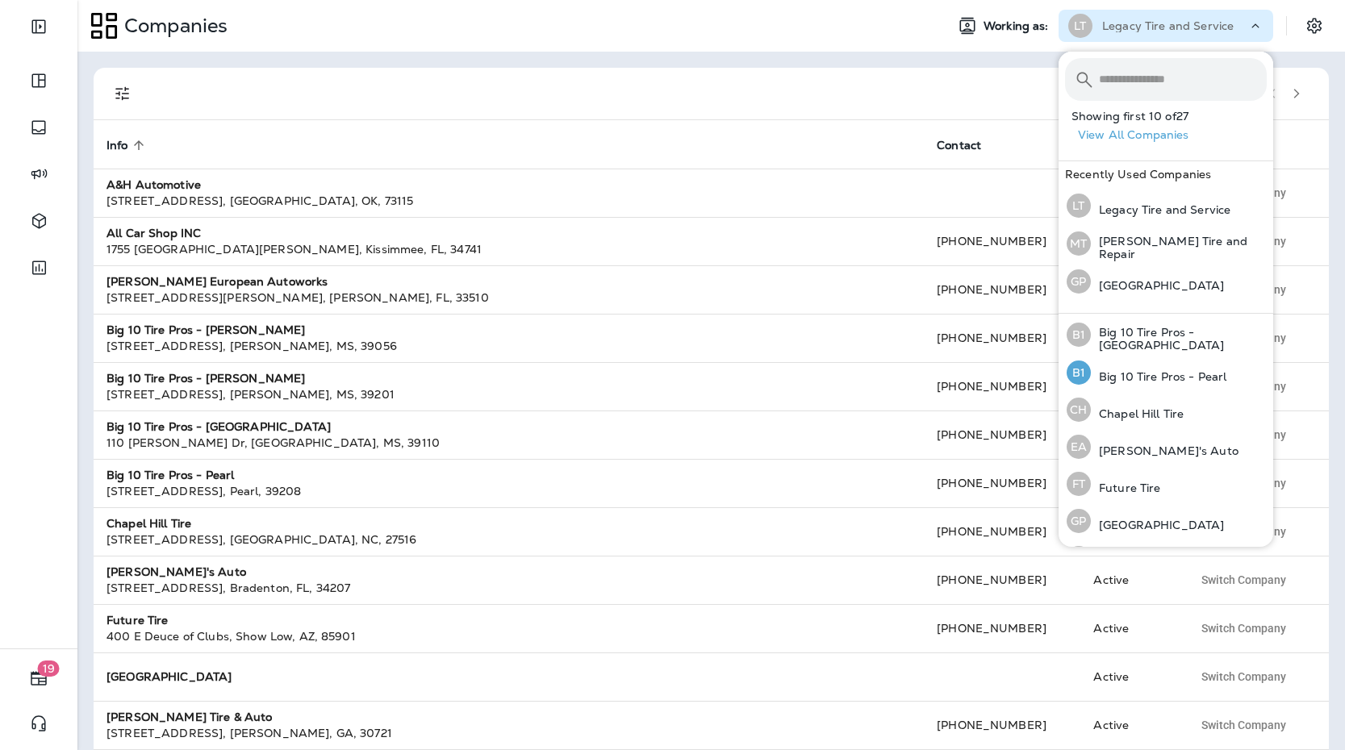
scroll to position [519, 0]
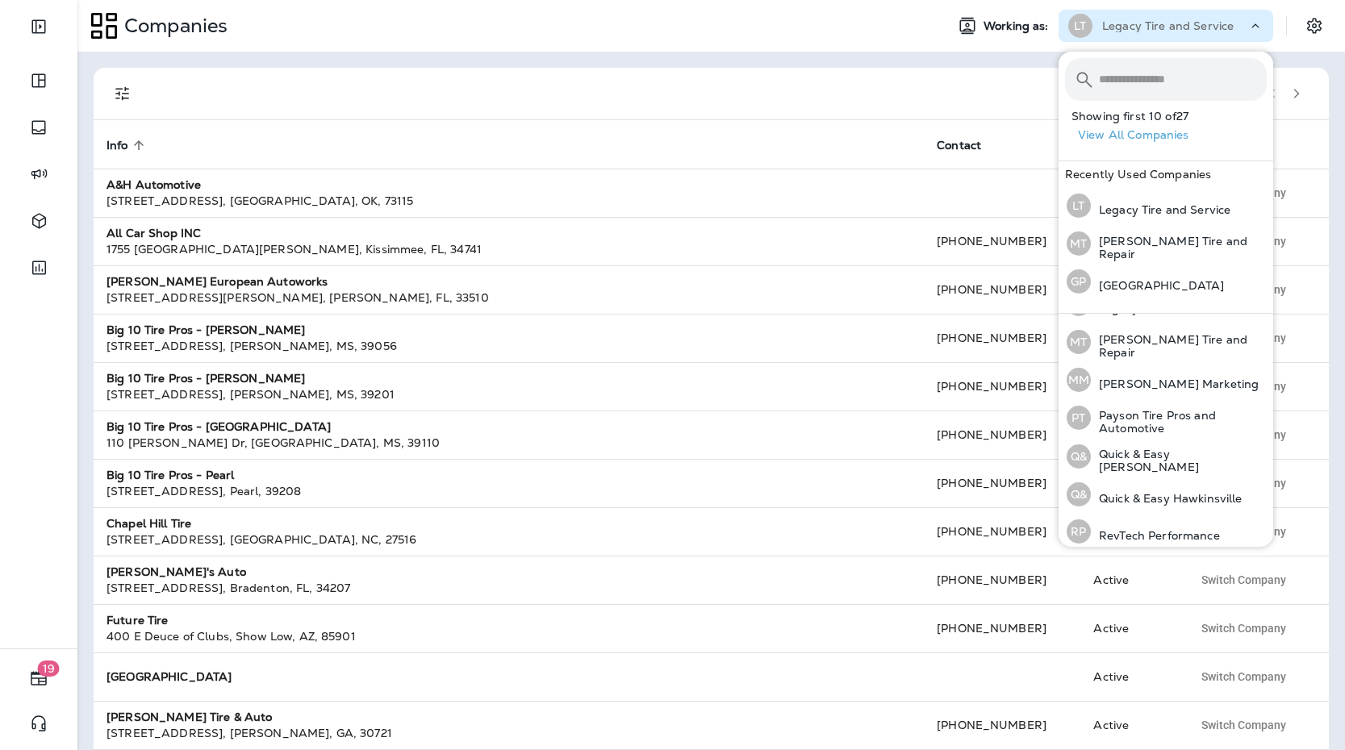
click at [1157, 143] on button "View All Companies" at bounding box center [1173, 135] width 202 height 25
click at [864, 72] on div at bounding box center [634, 94] width 964 height 52
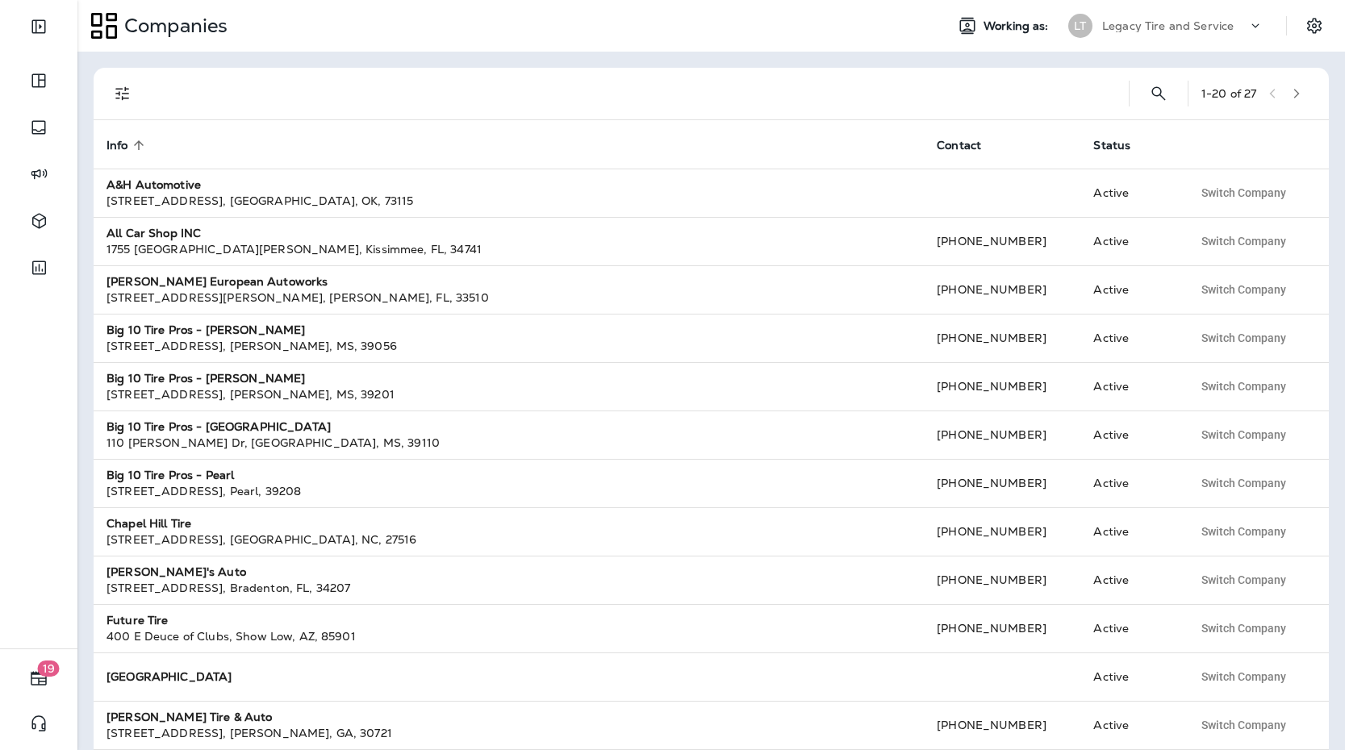
click at [1298, 87] on button "button" at bounding box center [1297, 93] width 24 height 24
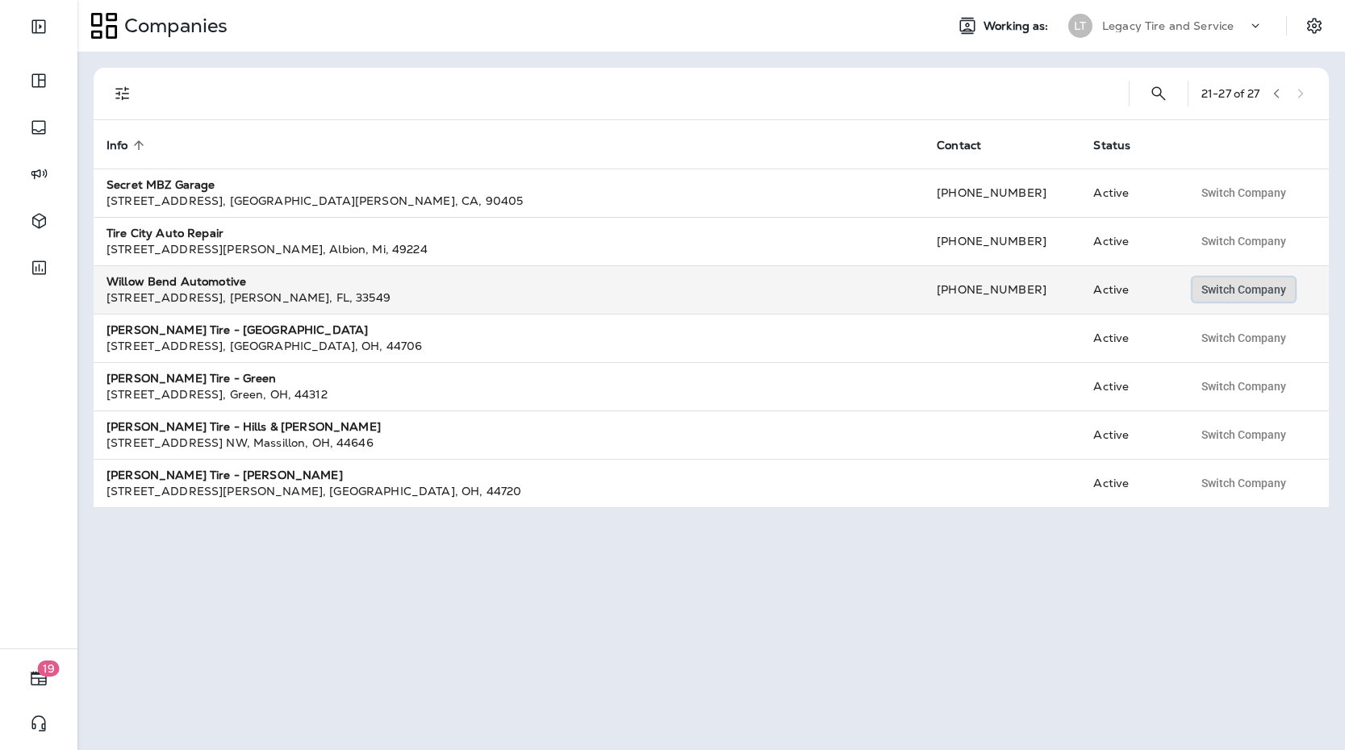
click at [1261, 282] on button "Switch Company" at bounding box center [1244, 290] width 102 height 24
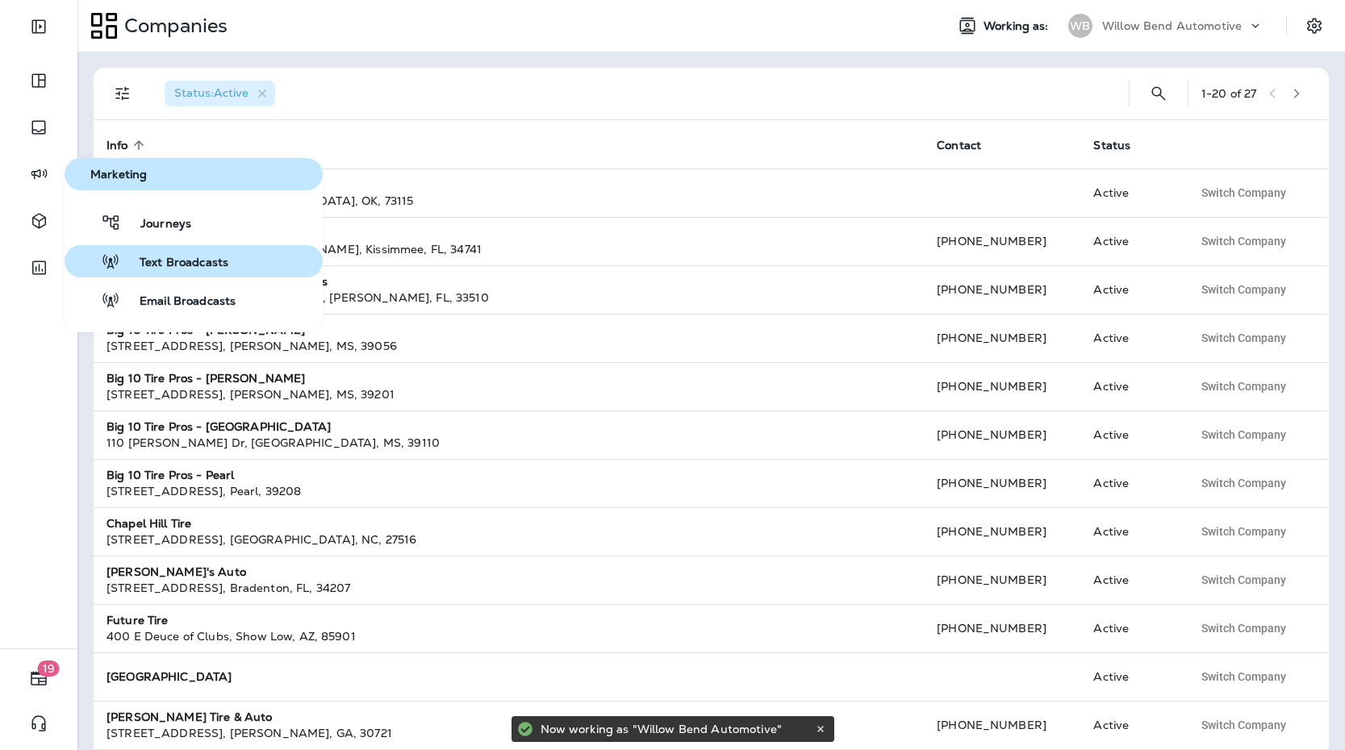
click at [165, 270] on span "Text Broadcasts" at bounding box center [174, 263] width 108 height 15
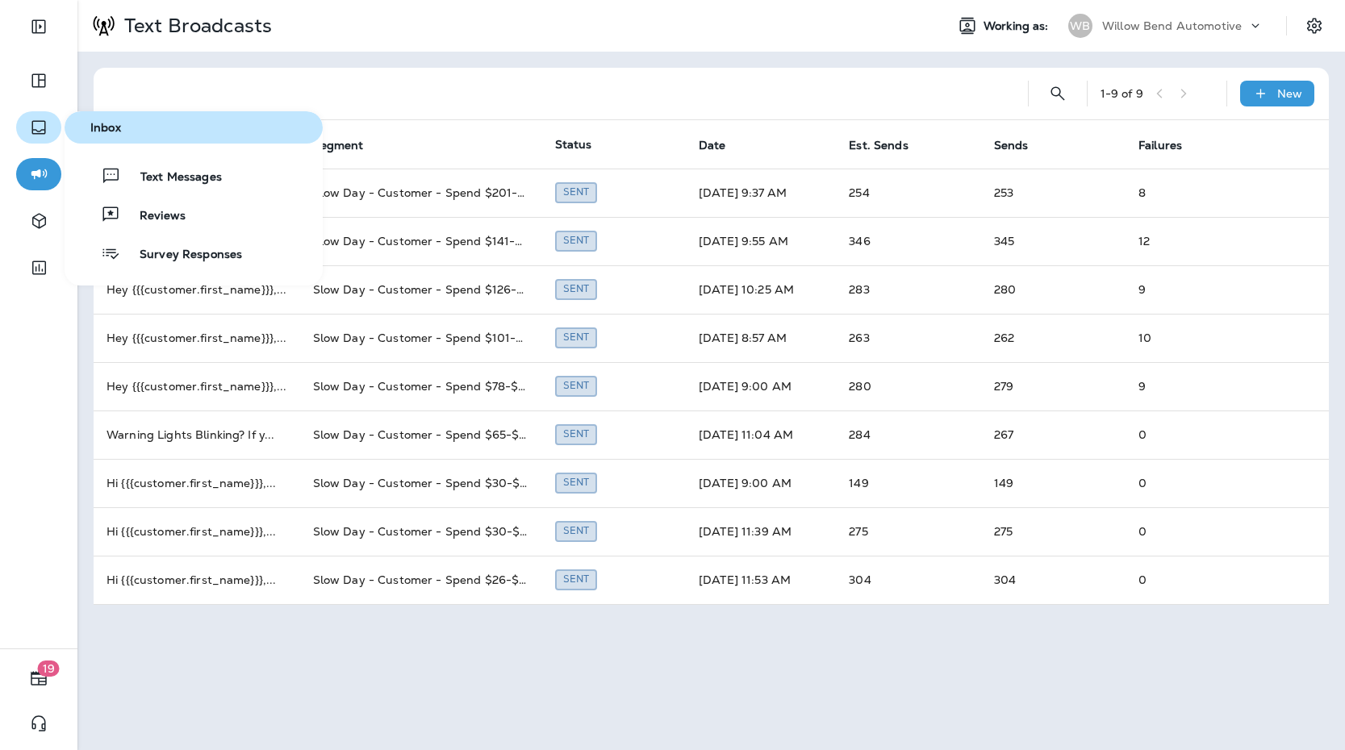
click at [40, 126] on icon "button" at bounding box center [38, 127] width 19 height 19
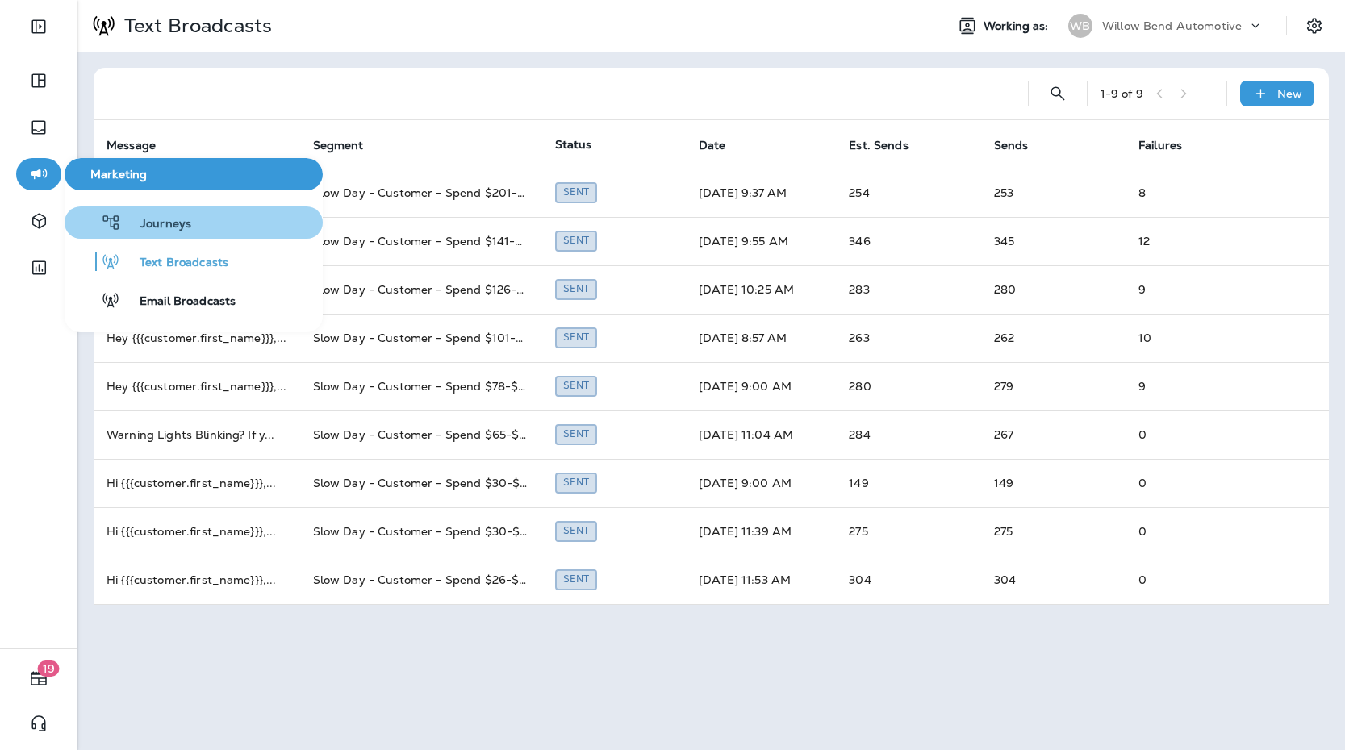
click at [161, 219] on span "Journeys" at bounding box center [156, 224] width 70 height 15
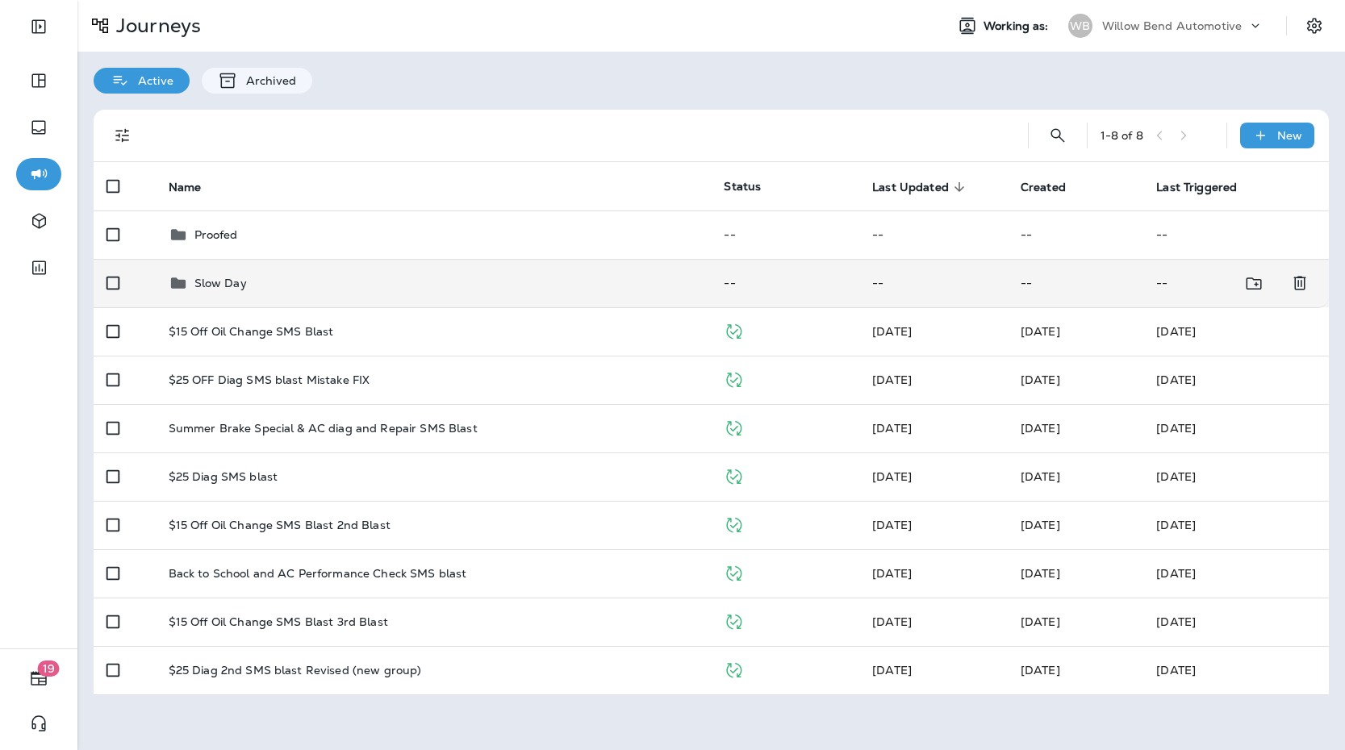
click at [313, 273] on td "Slow Day" at bounding box center [434, 283] width 556 height 48
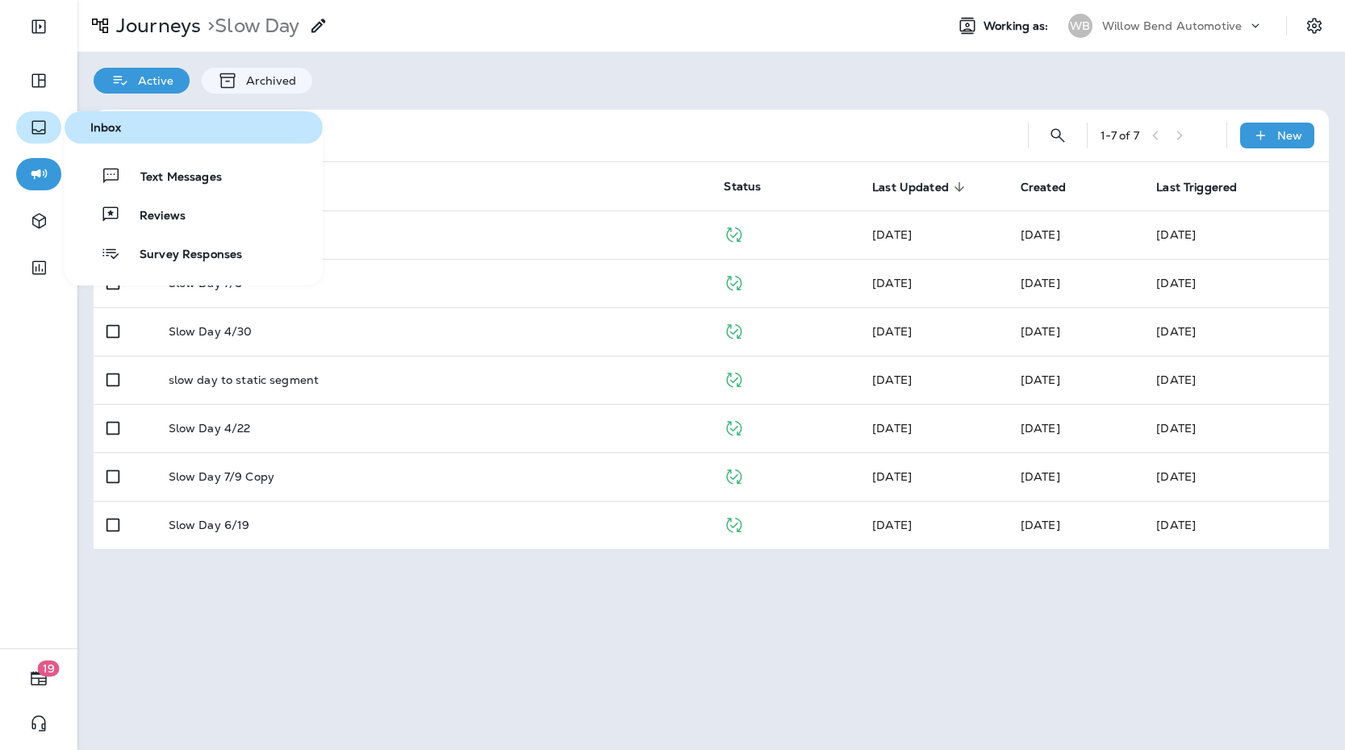
click at [32, 131] on icon "button" at bounding box center [38, 128] width 14 height 14
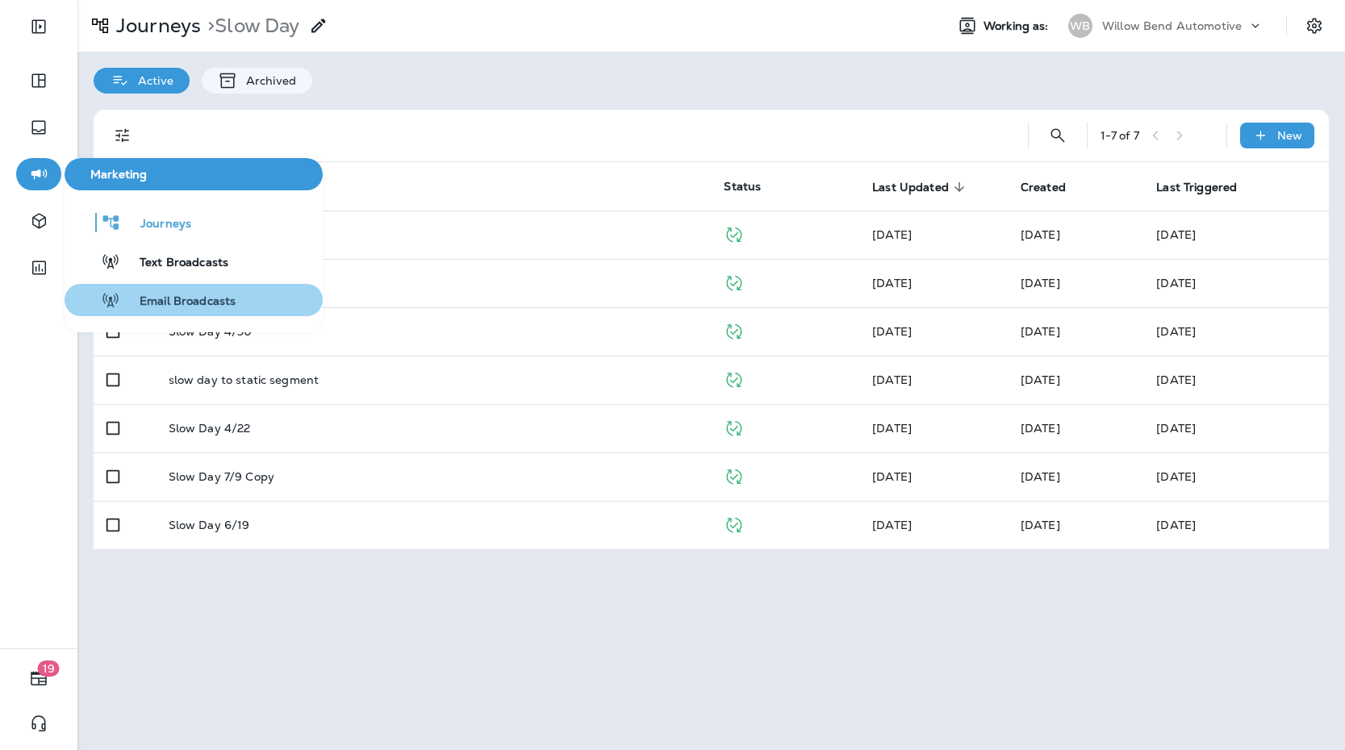
click at [169, 290] on div "Email Broadcasts" at bounding box center [153, 299] width 165 height 19
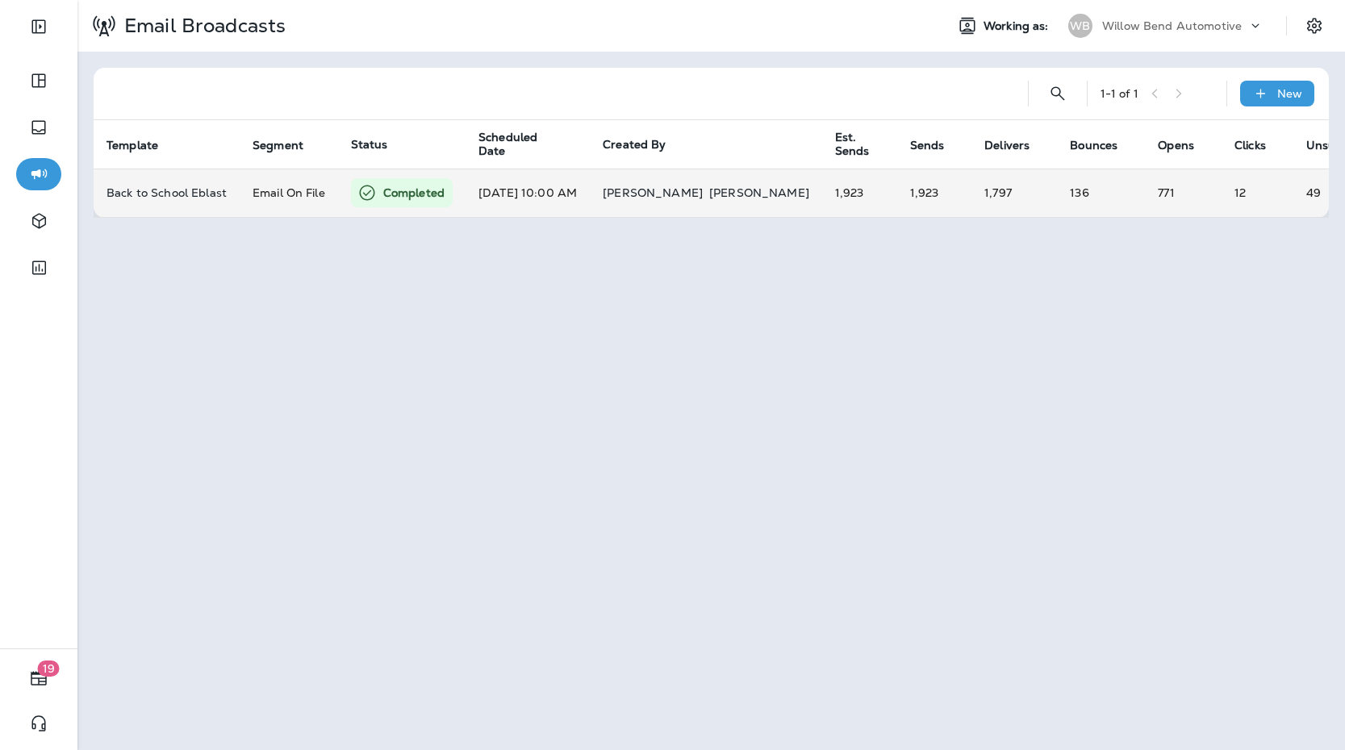
click at [225, 192] on p "Back to School Eblast" at bounding box center [167, 192] width 120 height 13
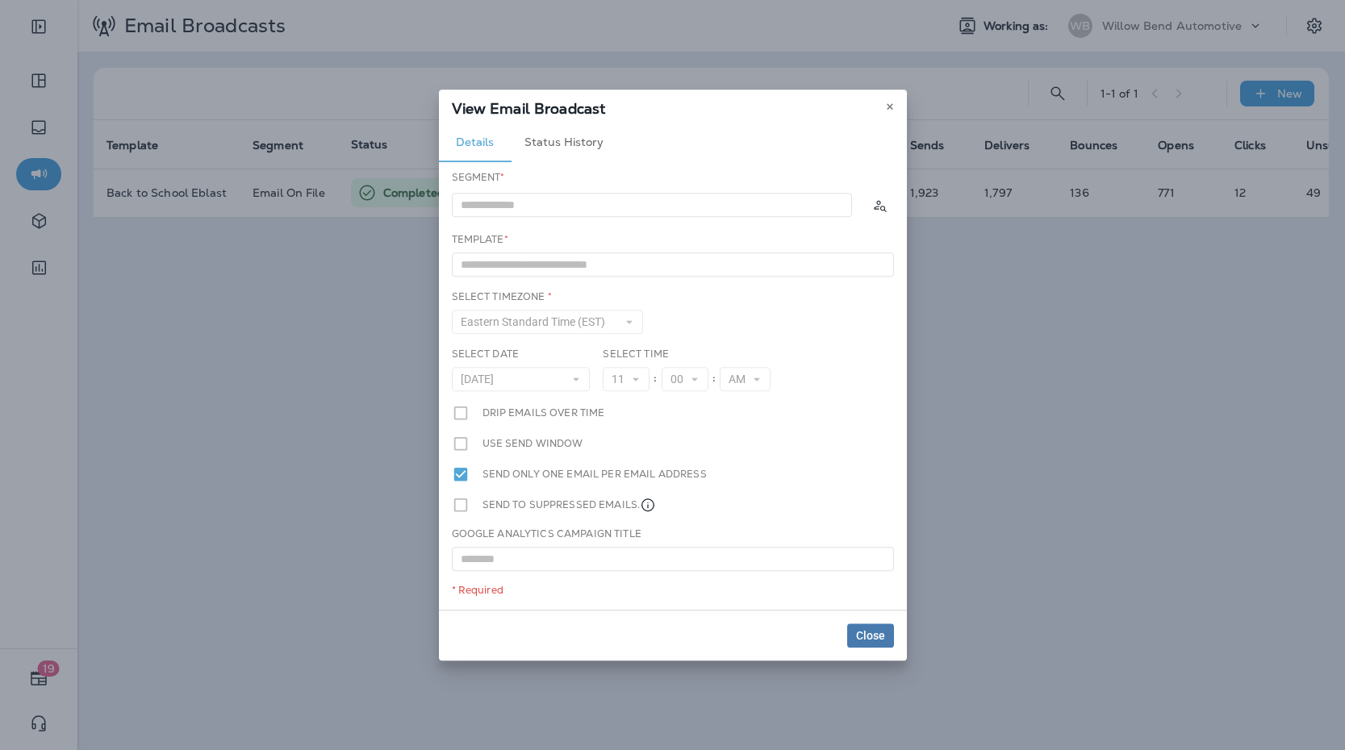
type input "**********"
click at [887, 109] on icon at bounding box center [890, 107] width 10 height 10
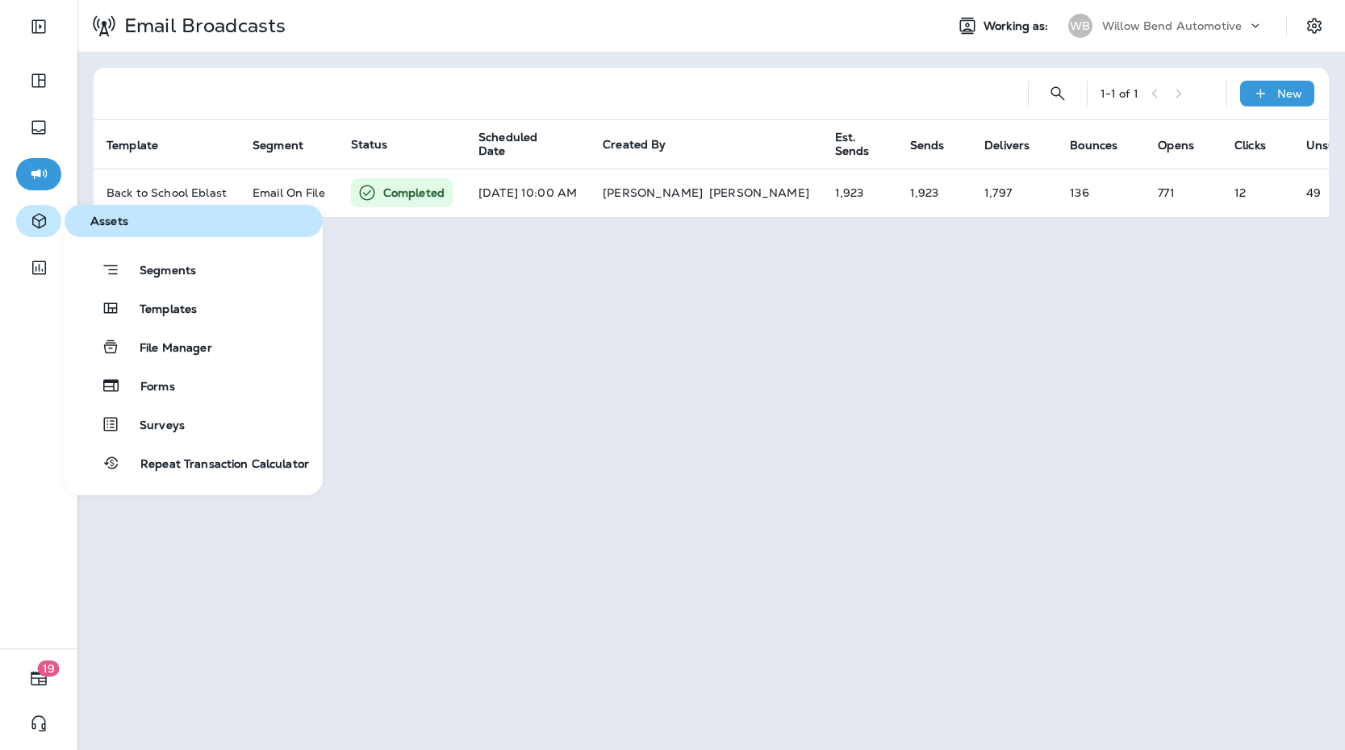
click at [40, 224] on icon "button" at bounding box center [39, 220] width 20 height 19
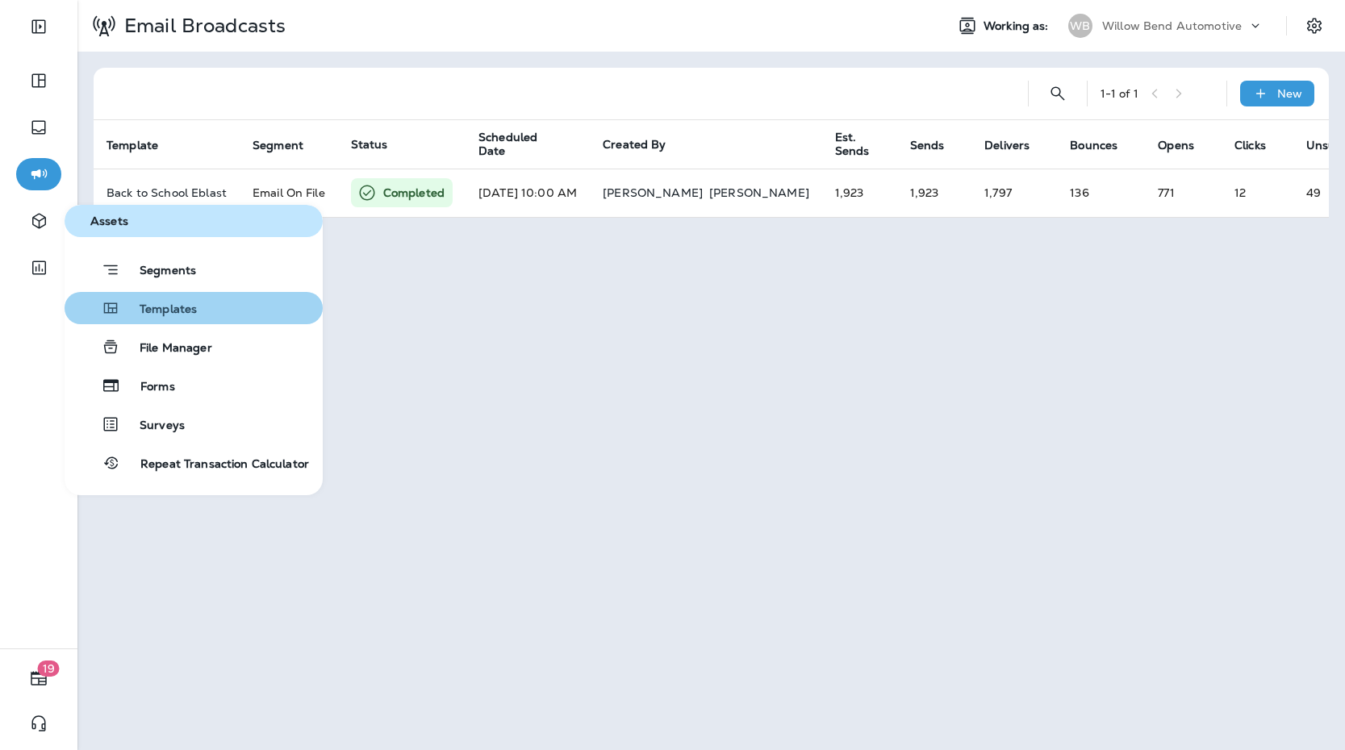
click at [157, 296] on button "Templates" at bounding box center [194, 308] width 258 height 32
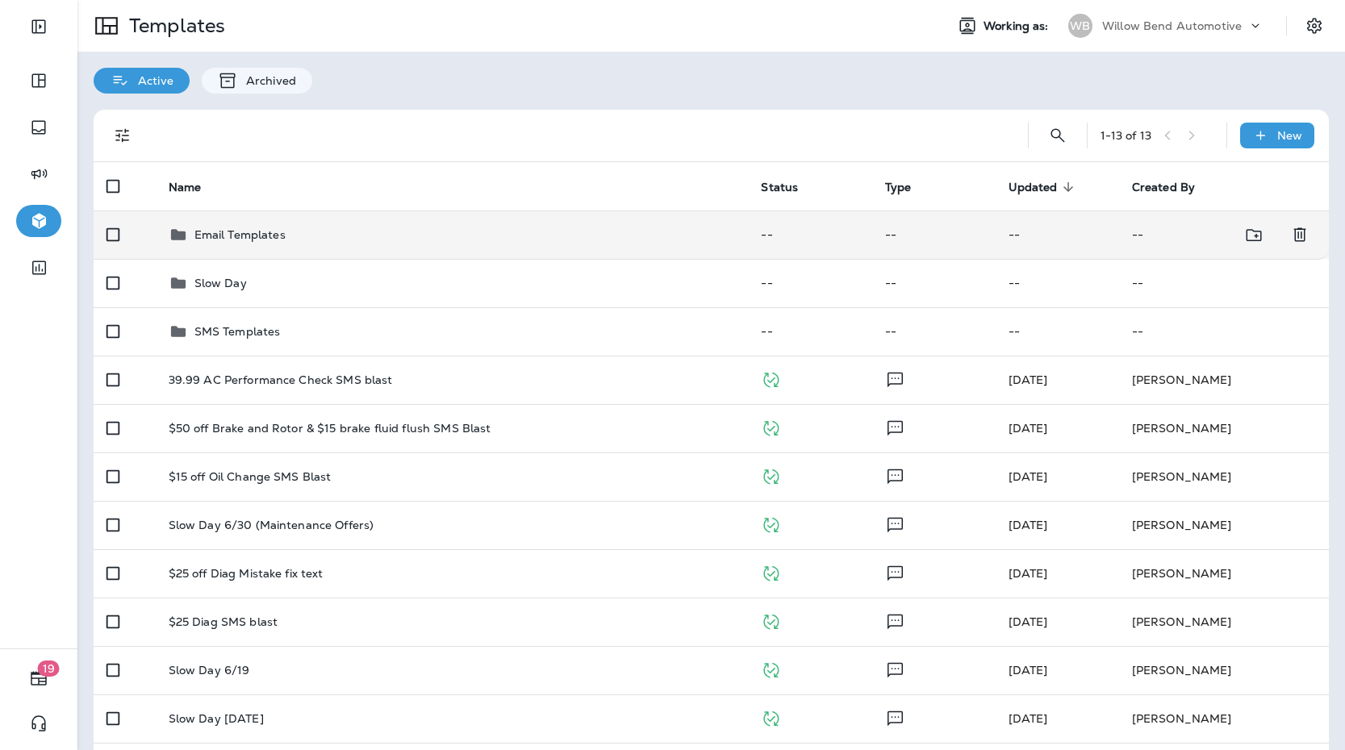
click at [268, 244] on div "Email Templates" at bounding box center [239, 234] width 91 height 19
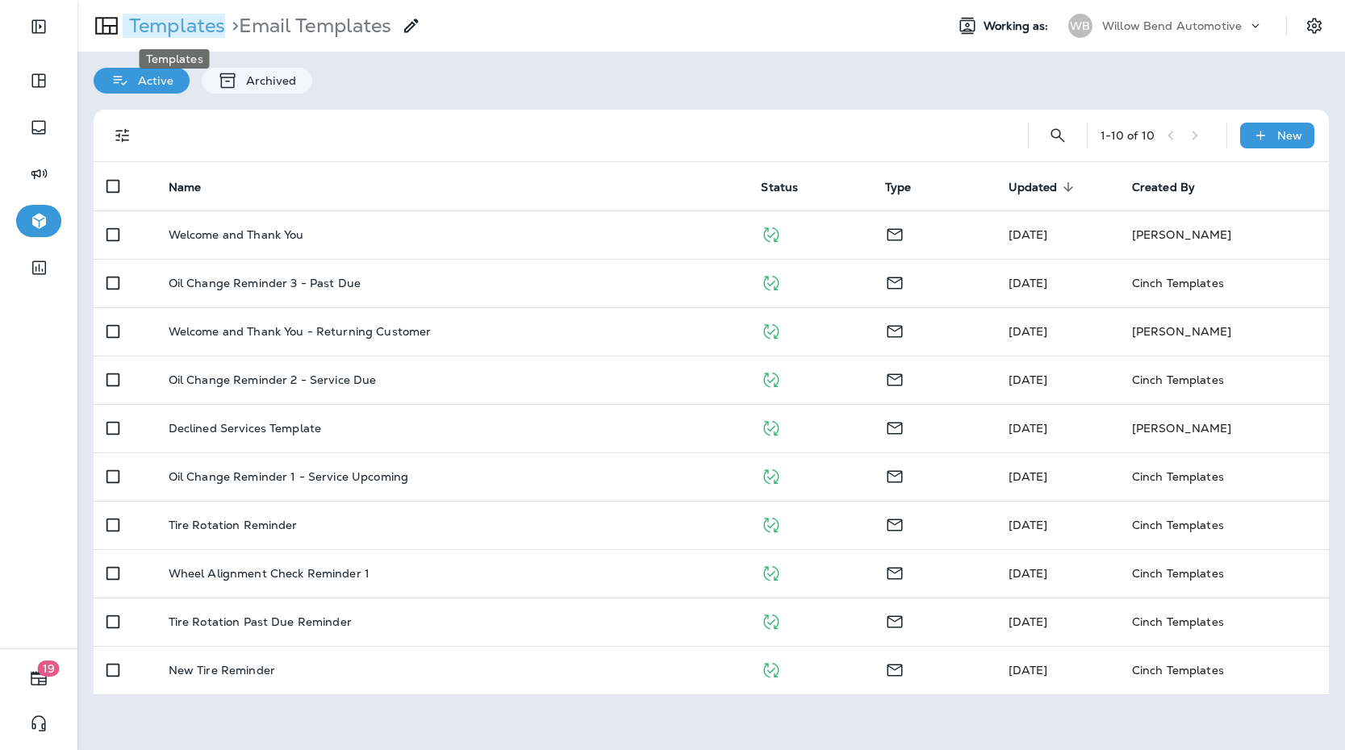
click at [177, 19] on p "Templates" at bounding box center [174, 26] width 102 height 24
